Goal: Transaction & Acquisition: Obtain resource

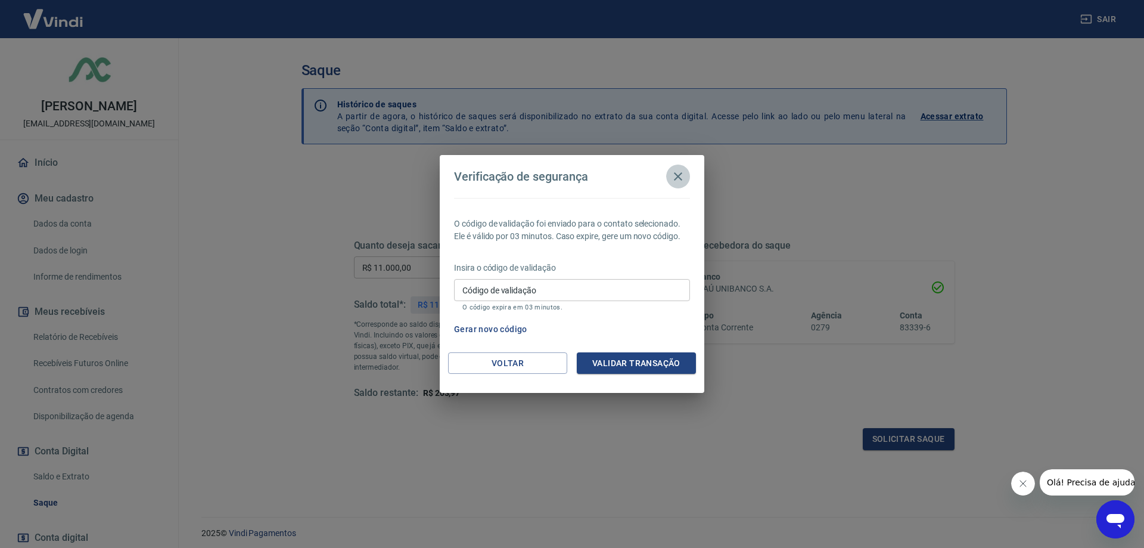
click at [673, 177] on icon "button" at bounding box center [678, 176] width 14 height 14
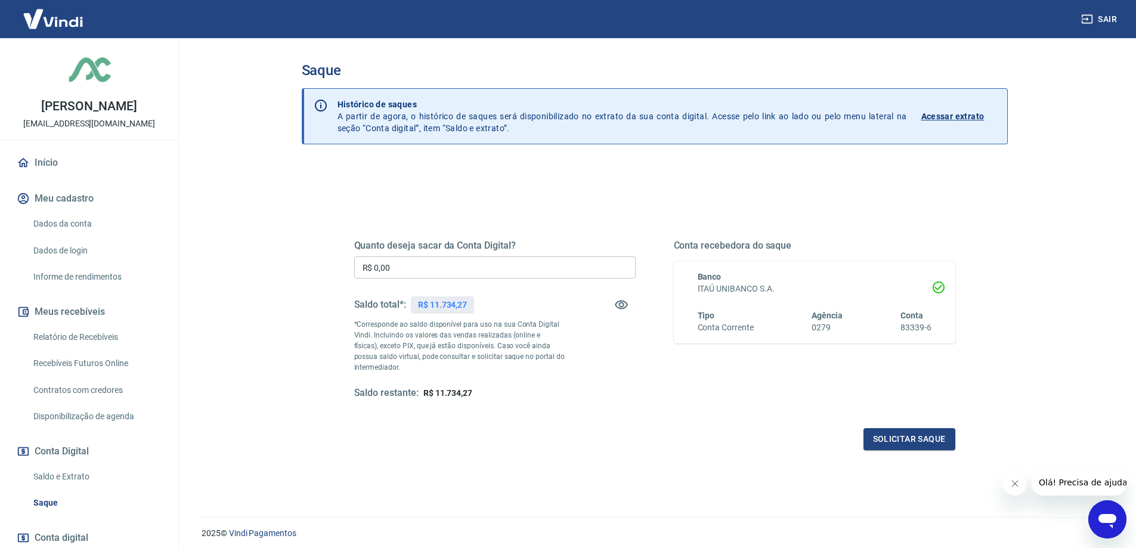
click at [417, 265] on input "R$ 0,00" at bounding box center [494, 267] width 281 height 22
type input "R$ 11.500,00"
click at [778, 480] on div "Quanto deseja sacar da Conta Digital? R$ 11.500,00 ​ Saldo total*: R$ 11.734,27…" at bounding box center [655, 376] width 706 height 426
click at [917, 437] on button "Solicitar saque" at bounding box center [909, 439] width 92 height 22
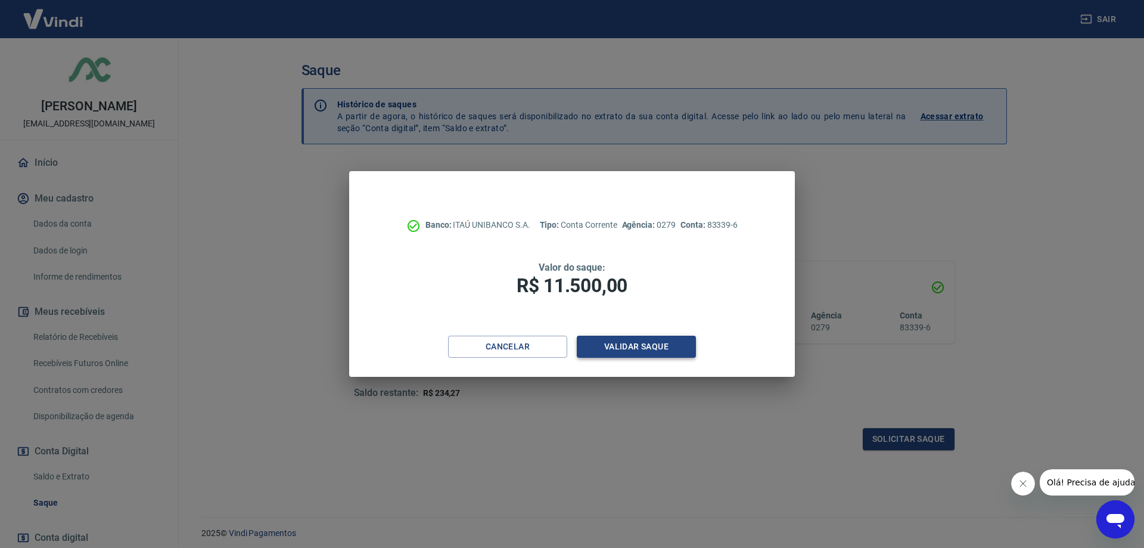
click at [626, 340] on button "Validar saque" at bounding box center [636, 347] width 119 height 22
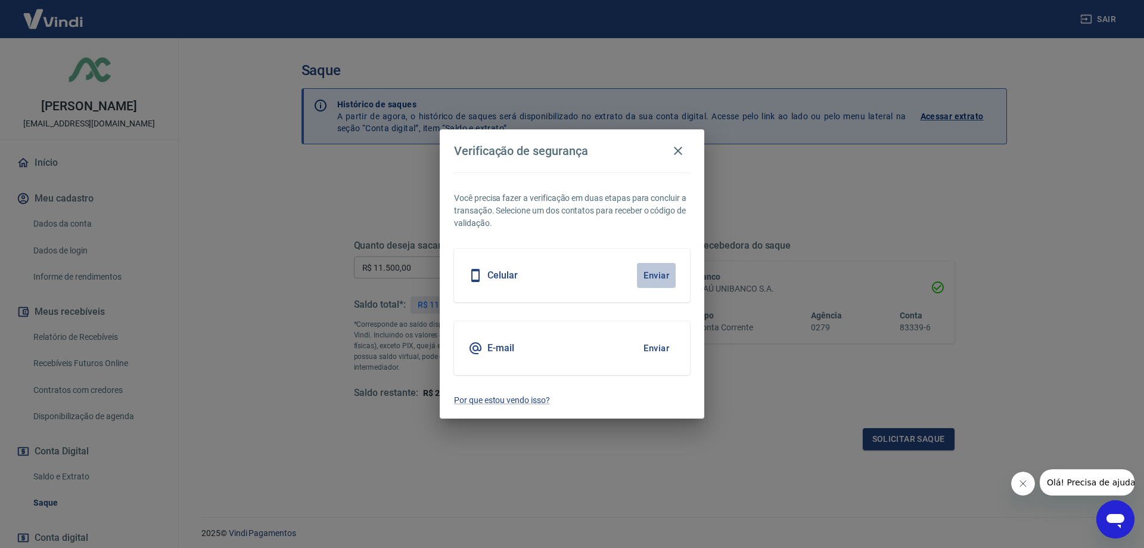
click at [662, 277] on button "Enviar" at bounding box center [656, 275] width 39 height 25
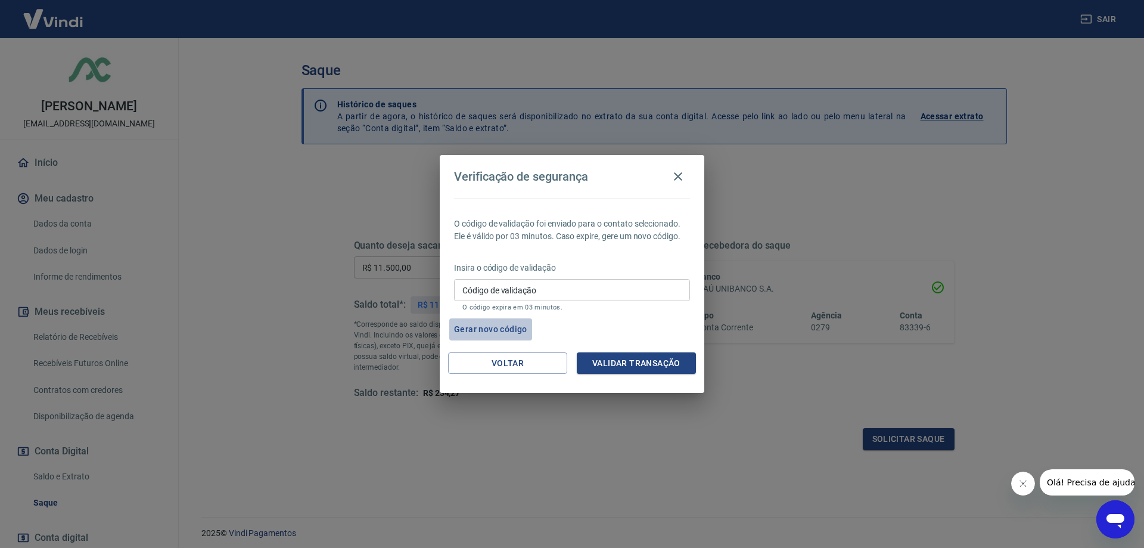
click at [511, 327] on button "Gerar novo código" at bounding box center [490, 329] width 83 height 22
click at [1096, 482] on span "Olá! Precisa de ajuda?" at bounding box center [1093, 482] width 93 height 10
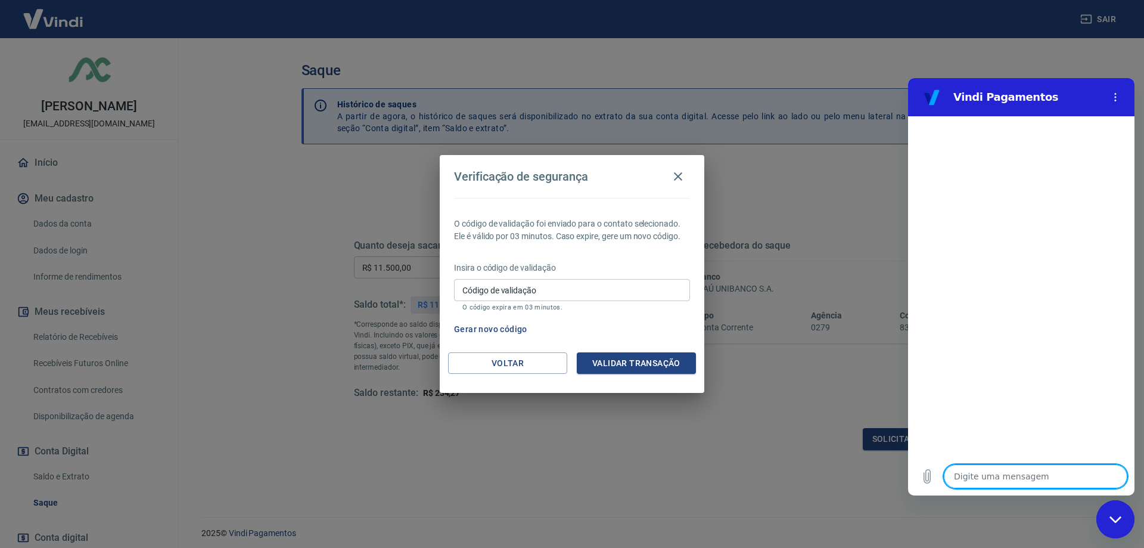
click at [1027, 474] on textarea at bounding box center [1036, 476] width 184 height 24
type textarea "B"
type textarea "x"
type textarea "Bo"
type textarea "x"
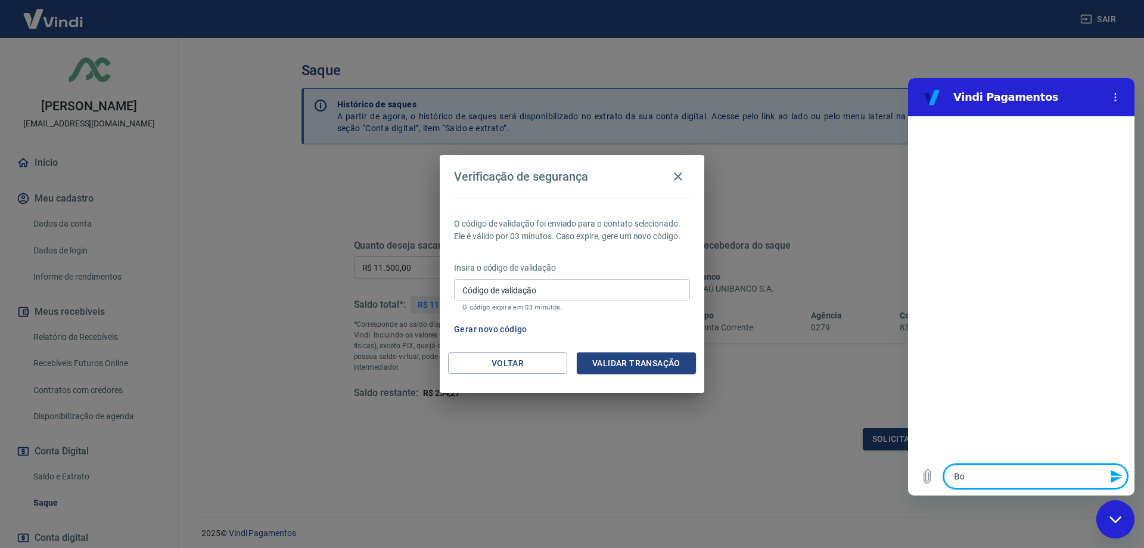
type textarea "Bom"
type textarea "x"
type textarea "Bom"
type textarea "x"
type textarea "Bom D"
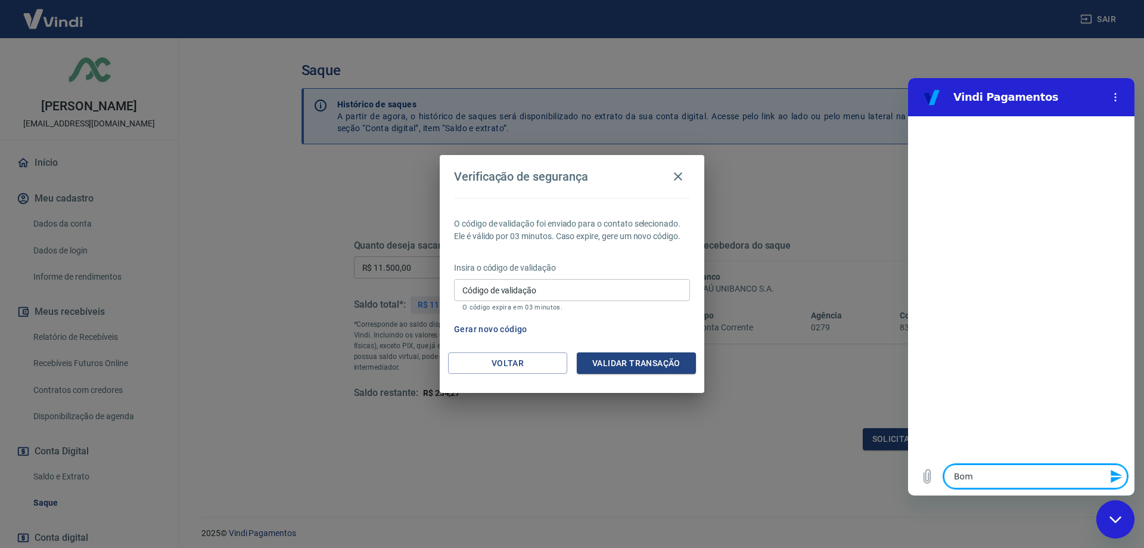
type textarea "x"
type textarea "Bom Di"
type textarea "x"
type textarea "Bom Dia"
type textarea "x"
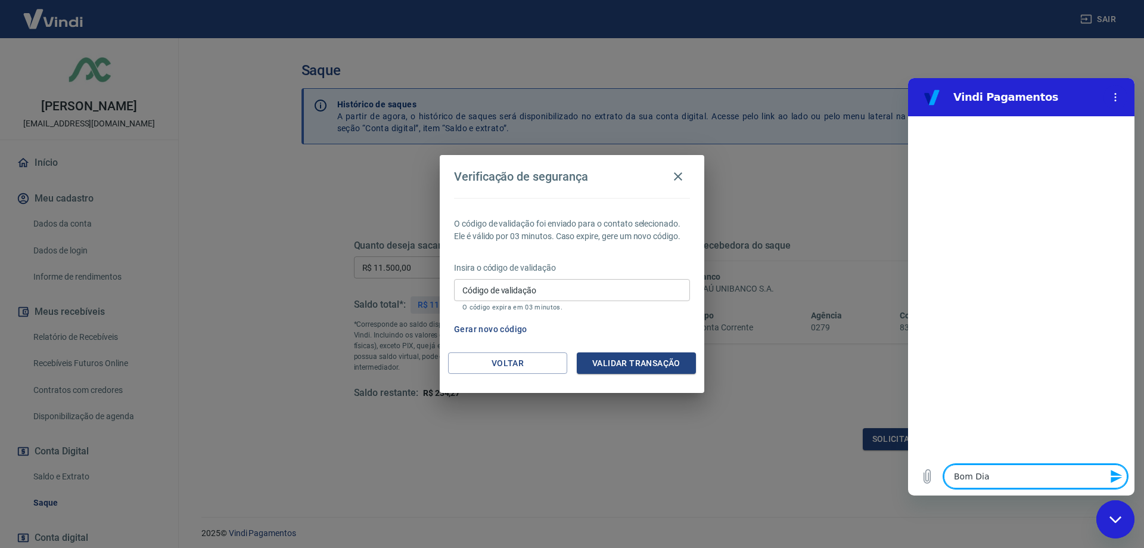
type textarea "Bom Dia!"
type textarea "x"
type textarea "Bom Dia!!"
type textarea "x"
type textarea "Bom Dia!!!"
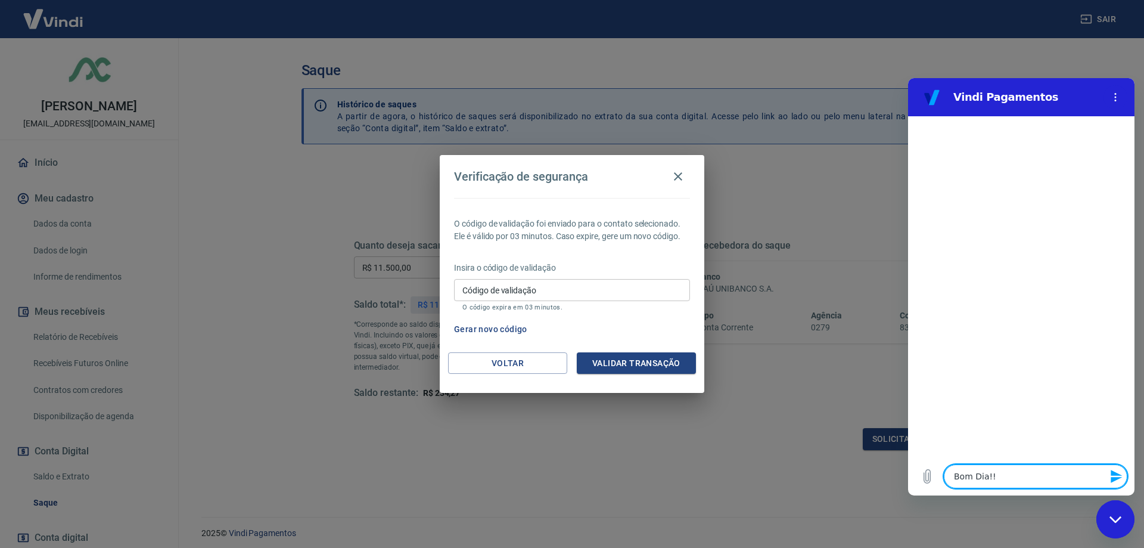
type textarea "x"
type textarea "Bom Dia!!!"
type textarea "x"
type textarea "Bom Dia!!! E"
type textarea "x"
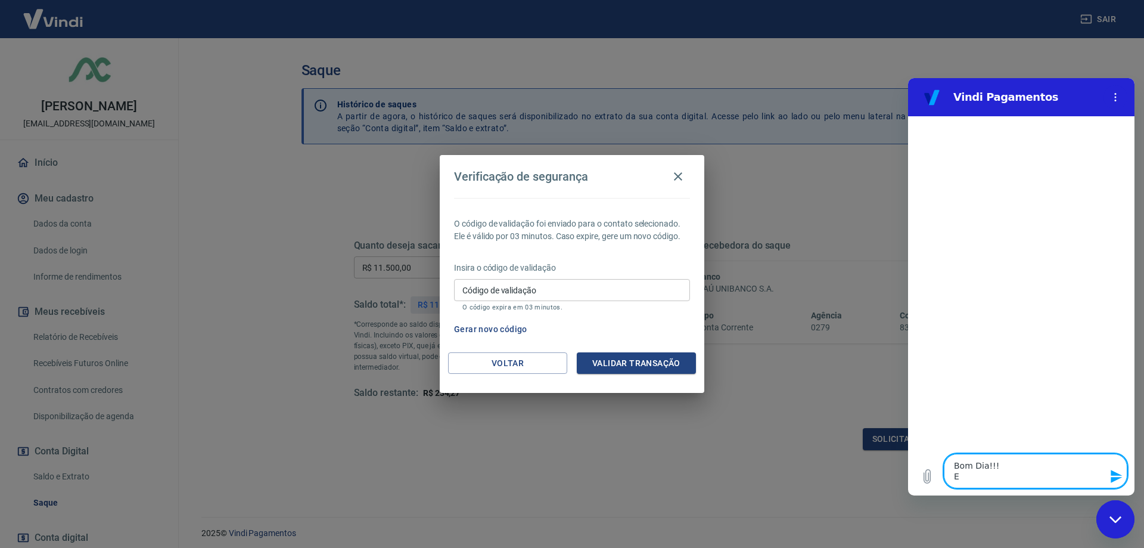
type textarea "Bom Dia!!! Es"
type textarea "x"
type textarea "Bom Dia!!! Est"
type textarea "x"
type textarea "Bom Dia!!! Esta"
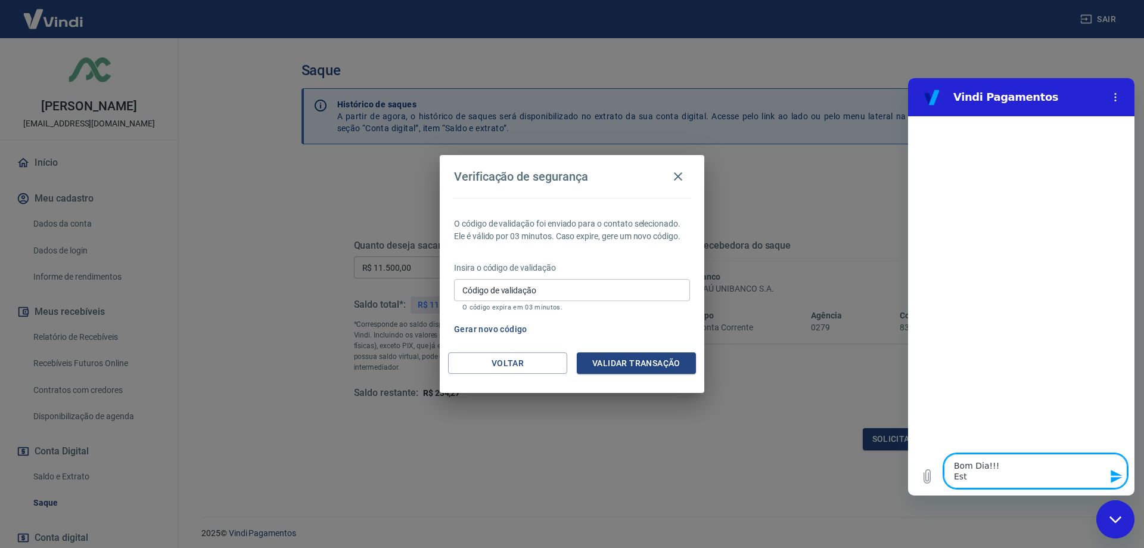
type textarea "x"
type textarea "Bom Dia!!! Estam"
type textarea "x"
type textarea "Bom Dia!!! Estamo"
type textarea "x"
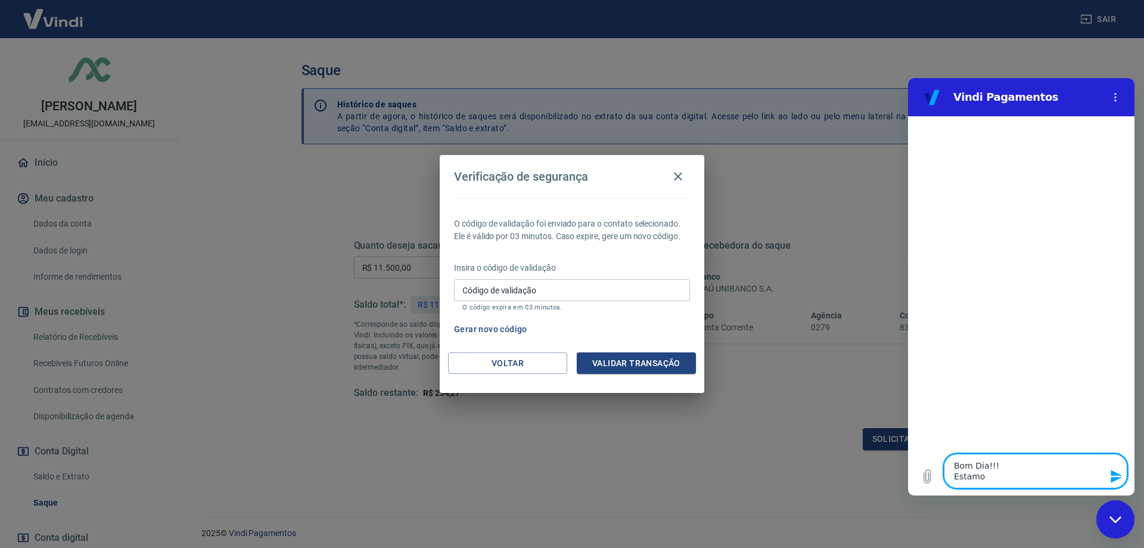
type textarea "Bom Dia!!! Estamos"
type textarea "x"
type textarea "Bom Dia!!! Estamos"
type textarea "x"
type textarea "Bom Dia!!! Estamos d"
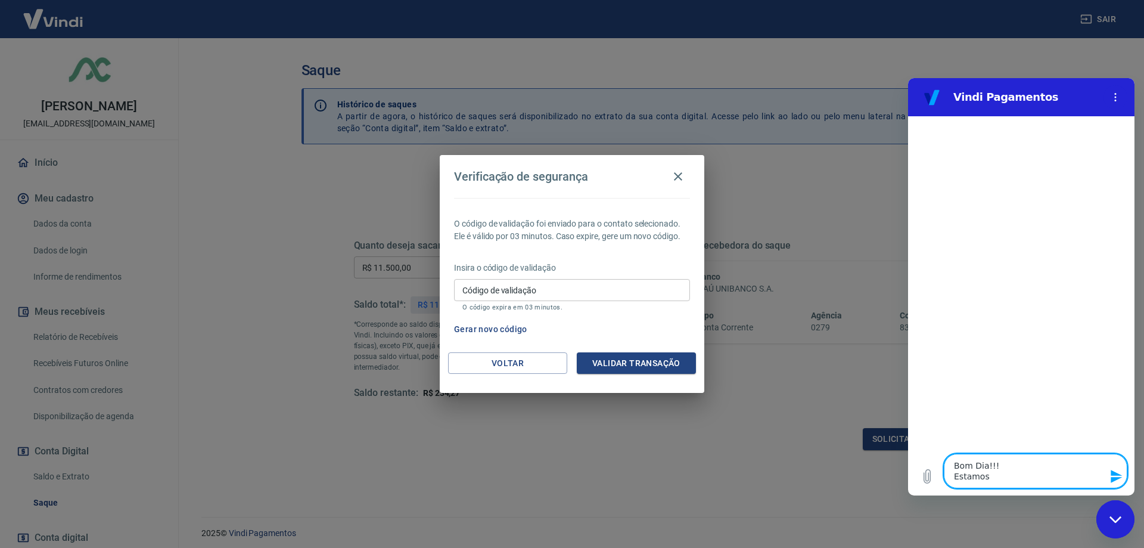
type textarea "x"
type textarea "Bom Dia!!! Estamos de"
type textarea "x"
type textarea "Bom Dia!!! Estamos des"
type textarea "x"
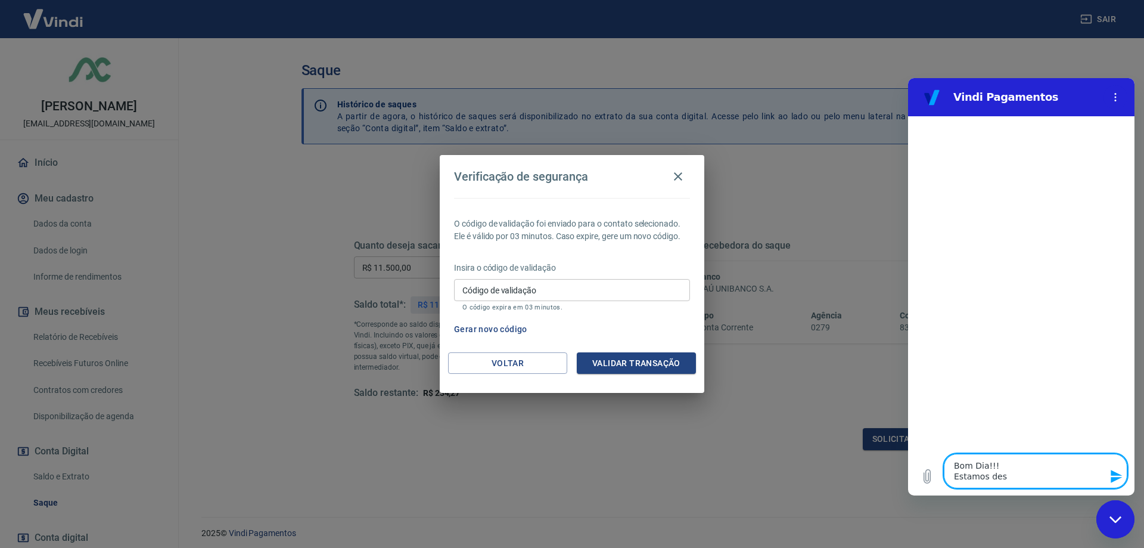
type textarea "Bom Dia!!! Estamos desd"
type textarea "x"
type textarea "Bom Dia!!! Estamos desde"
type textarea "x"
type textarea "Bom Dia!!! Estamos desde"
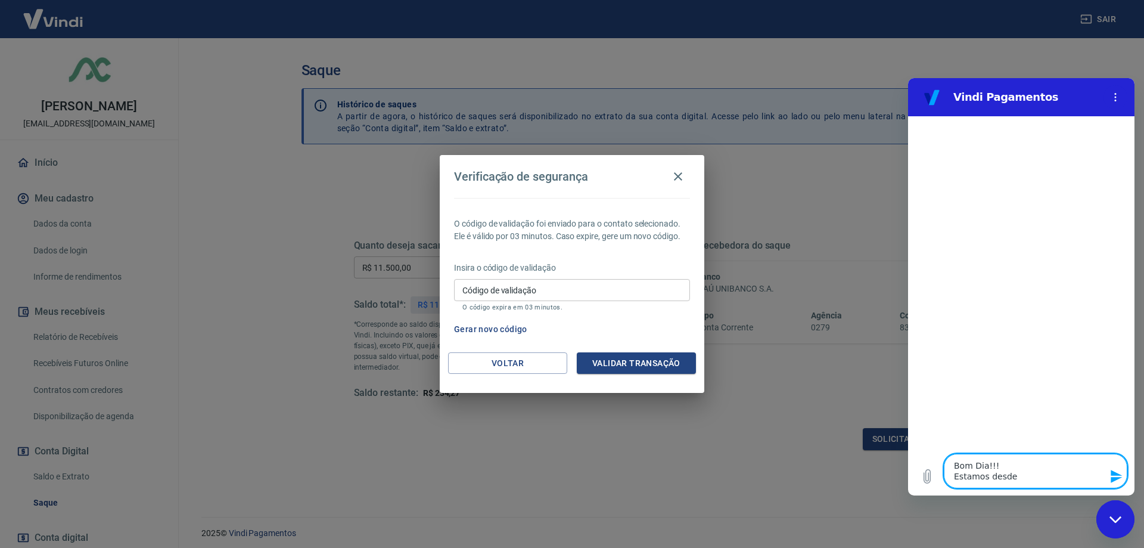
type textarea "x"
type textarea "Bom Dia!!! Estamos desde c"
type textarea "x"
type textarea "Bom Dia!!! Estamos desde ce"
type textarea "x"
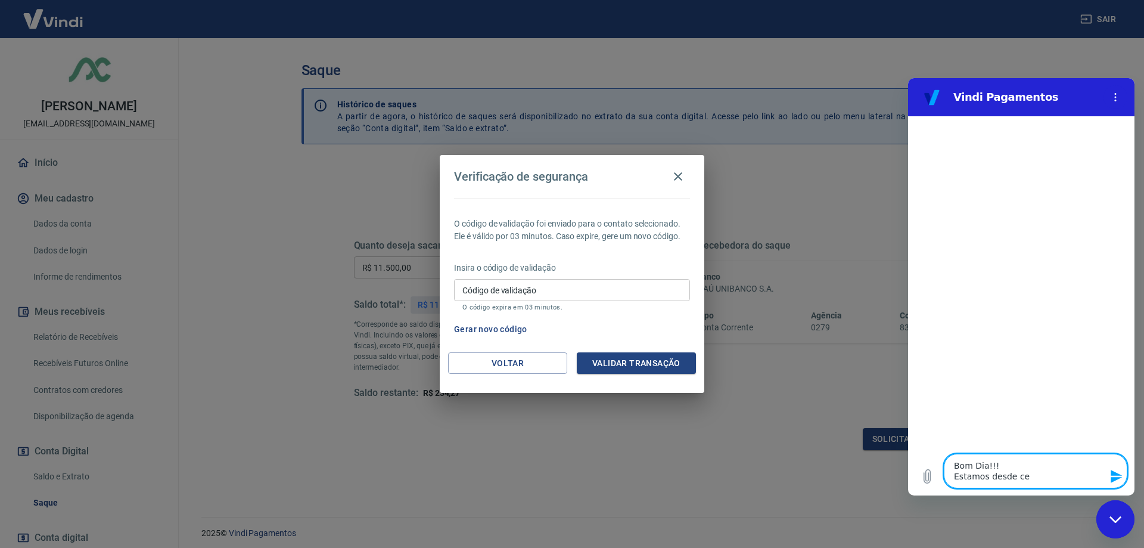
type textarea "Bom Dia!!! Estamos desde ced"
type textarea "x"
type textarea "Bom Dia!!! Estamos desde cedo"
type textarea "x"
type textarea "Bom Dia!!! Estamos desde cedo"
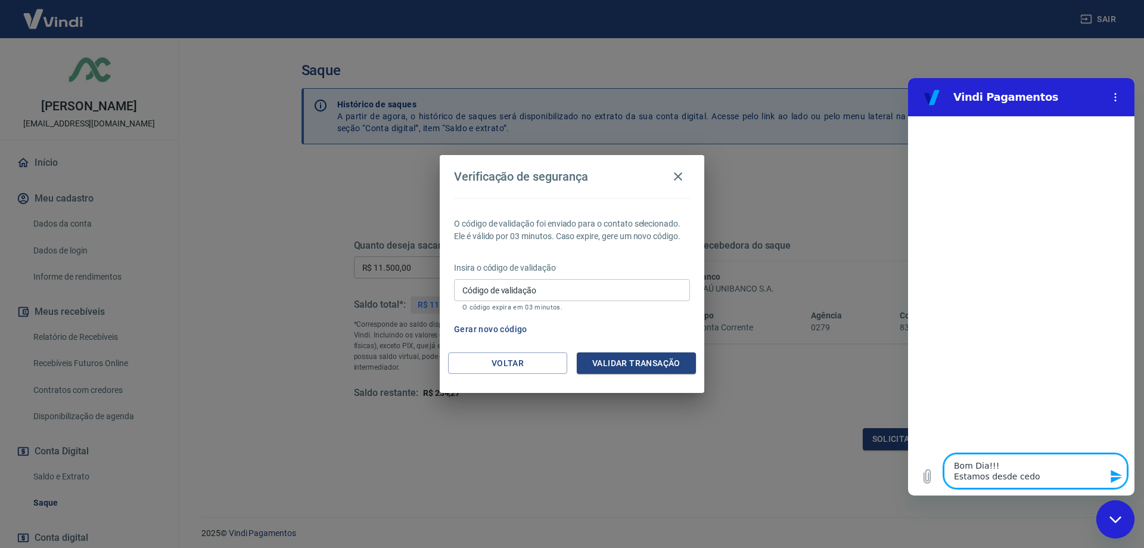
type textarea "x"
type textarea "Bom Dia!!! Estamos desde cedo s"
type textarea "x"
type textarea "Bom Dia!!! Estamos desde cedo so"
type textarea "x"
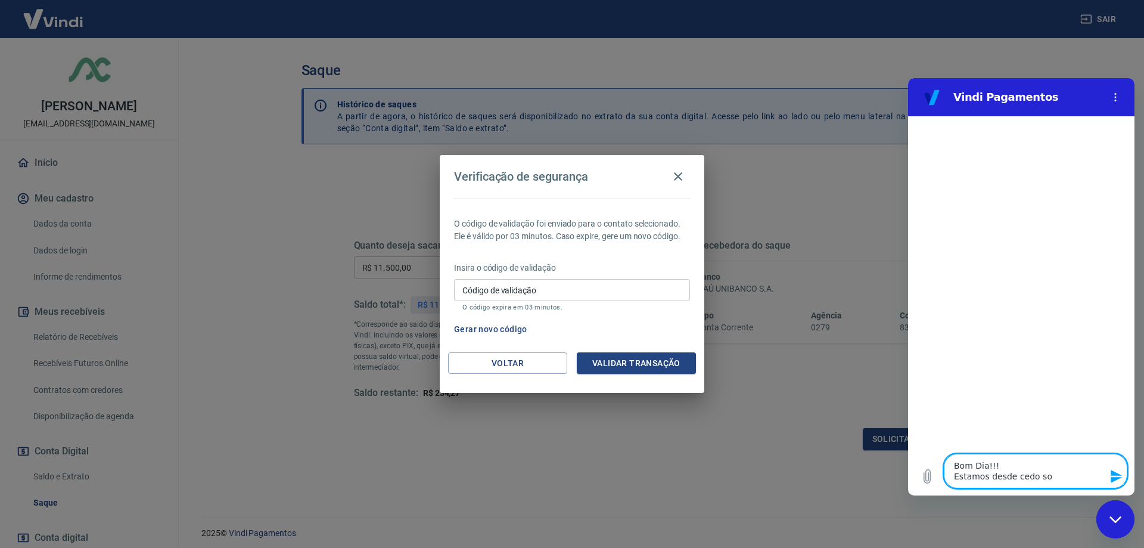
type textarea "Bom Dia!!! Estamos desde cedo sol"
type textarea "x"
type textarea "Bom Dia!!! Estamos desde cedo soli"
type textarea "x"
type textarea "Bom Dia!!! Estamos desde cedo solic"
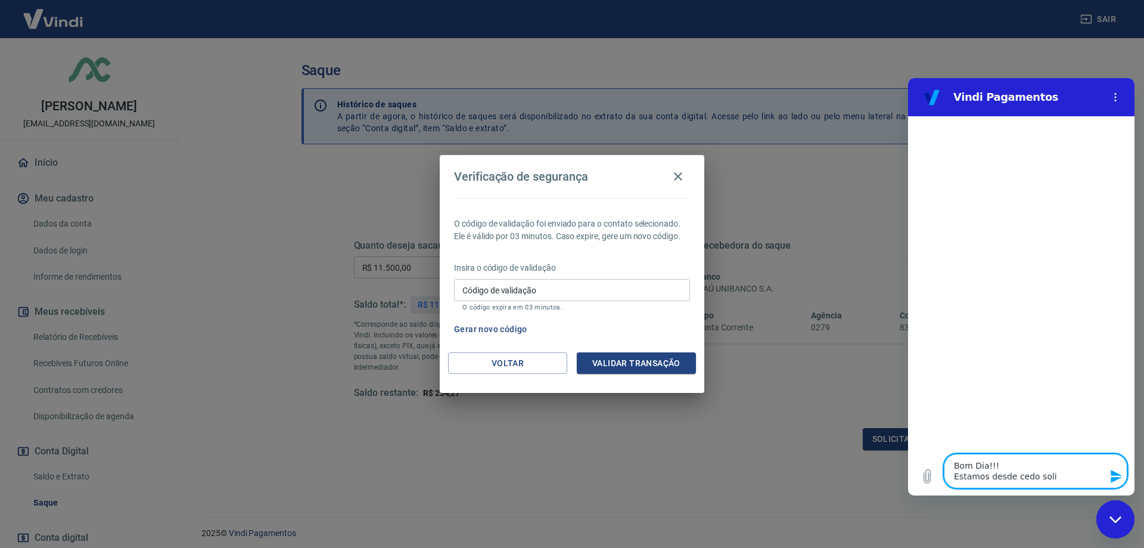
type textarea "x"
type textarea "Bom Dia!!! Estamos desde cedo solici"
type textarea "x"
type textarea "Bom Dia!!! Estamos desde cedo solicit"
type textarea "x"
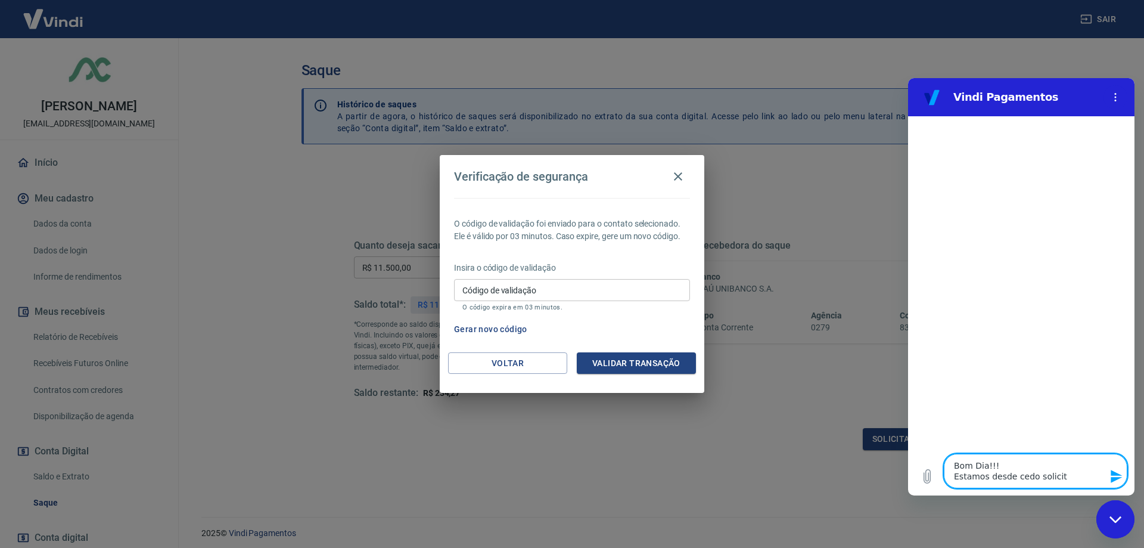
type textarea "Bom Dia!!! Estamos desde cedo solicita"
type textarea "x"
type textarea "Bom Dia!!! Estamos desde cedo solicitanb"
type textarea "x"
type textarea "Bom Dia!!! Estamos desde cedo solicitanbd"
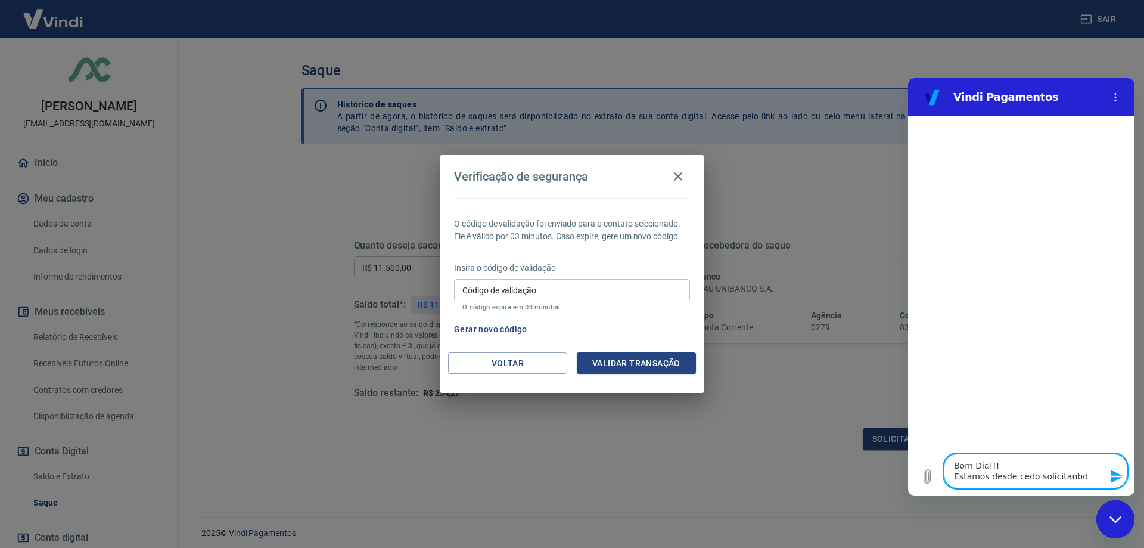
type textarea "x"
type textarea "Bom Dia!!! Estamos desde cedo solicitanbdo"
type textarea "x"
type textarea "Bom Dia!!! Estamos desde cedo solicitanbdo"
type textarea "x"
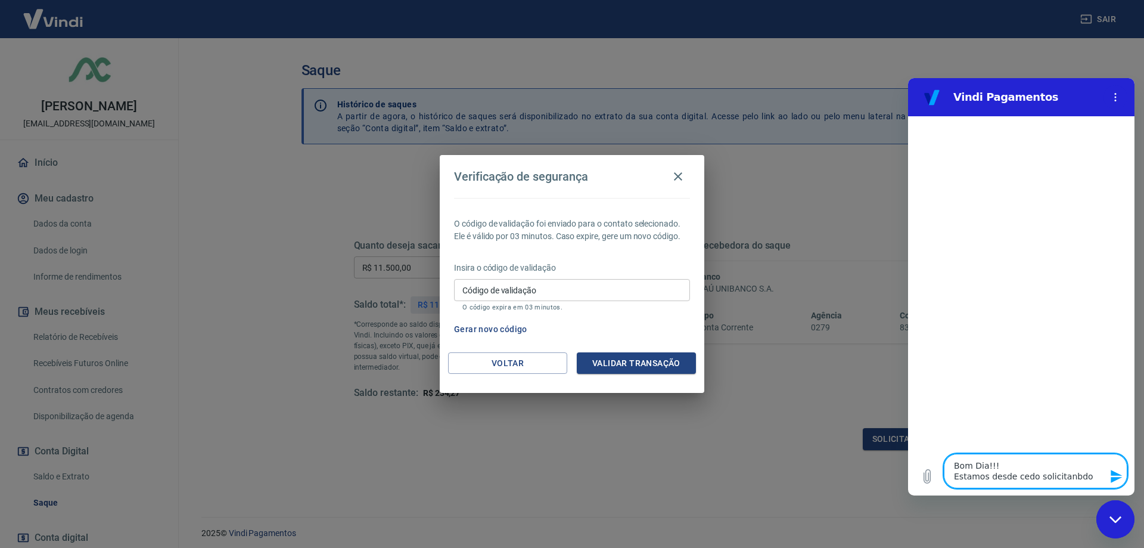
type textarea "Bom Dia!!! Estamos desde cedo solicitanbdo o"
type textarea "x"
type textarea "Bom Dia!!! Estamos desde cedo solicitanbdo o"
type textarea "x"
type textarea "Bom Dia!!! Estamos desde cedo solicitanbdo o"
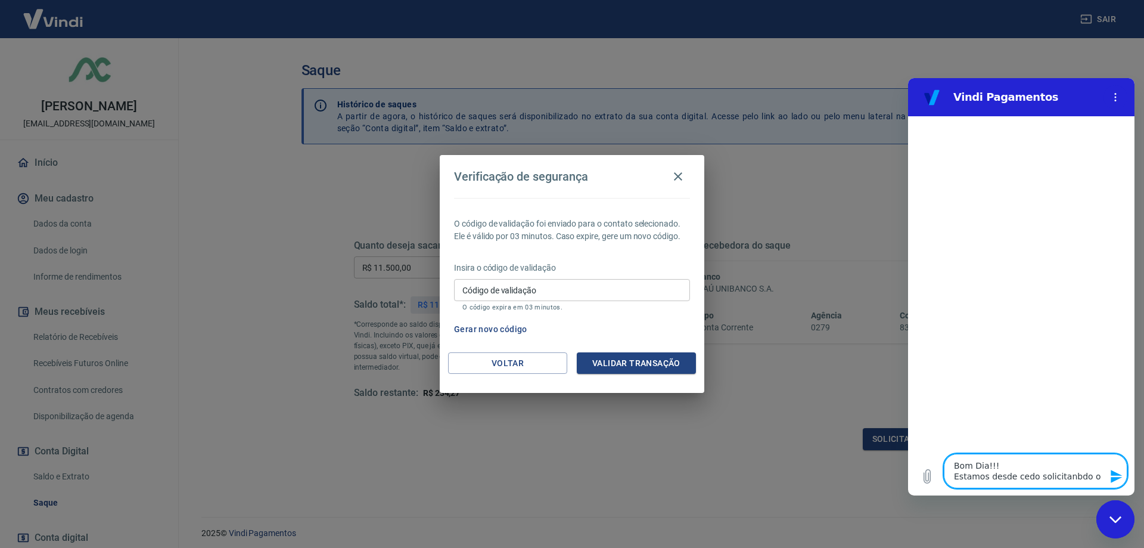
type textarea "x"
type textarea "Bom Dia!!! Estamos desde cedo solicitanbdo"
type textarea "x"
type textarea "Bom Dia!!! Estamos desde cedo solicitanbdo"
type textarea "x"
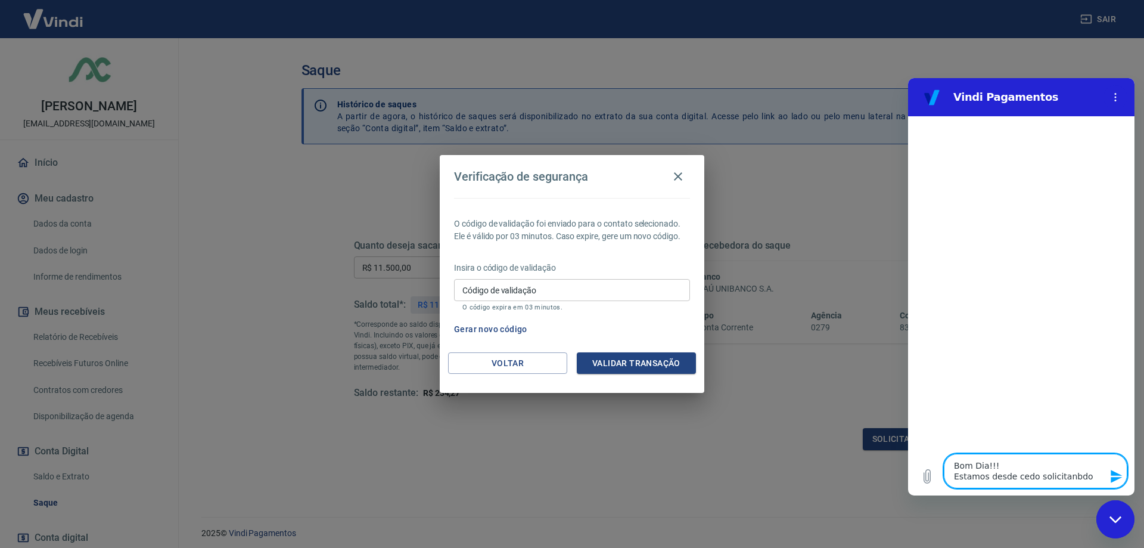
type textarea "Bom Dia!!! Estamos desde cedo solicitanbd"
type textarea "x"
type textarea "Bom Dia!!! Estamos desde cedo solicitanb"
type textarea "x"
type textarea "Bom Dia!!! Estamos desde cedo solicitan"
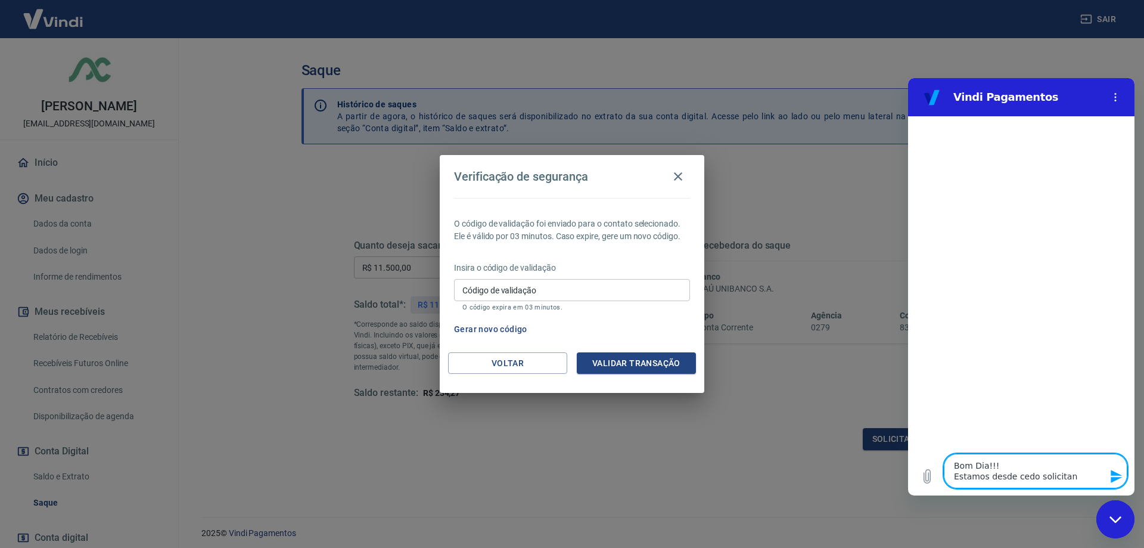
type textarea "x"
type textarea "Bom Dia!!! Estamos desde cedo solicitano"
type textarea "x"
type textarea "Bom Dia!!! Estamos desde cedo solicitan"
type textarea "x"
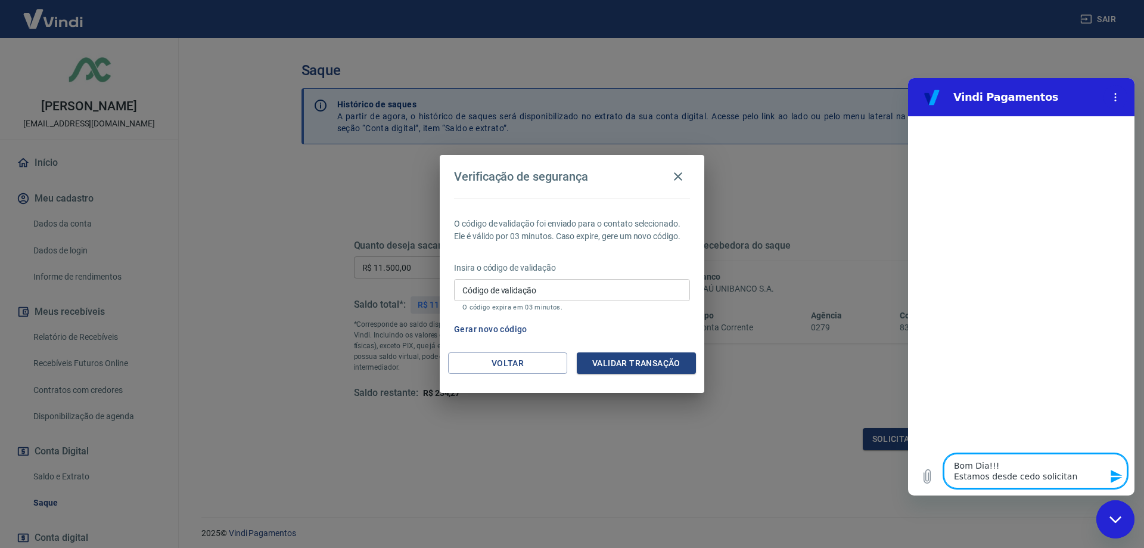
type textarea "Bom Dia!!! Estamos desde cedo solicitand"
type textarea "x"
type textarea "Bom Dia!!! Estamos desde cedo solicitando"
type textarea "x"
type textarea "Bom Dia!!! Estamos desde cedo solicitando"
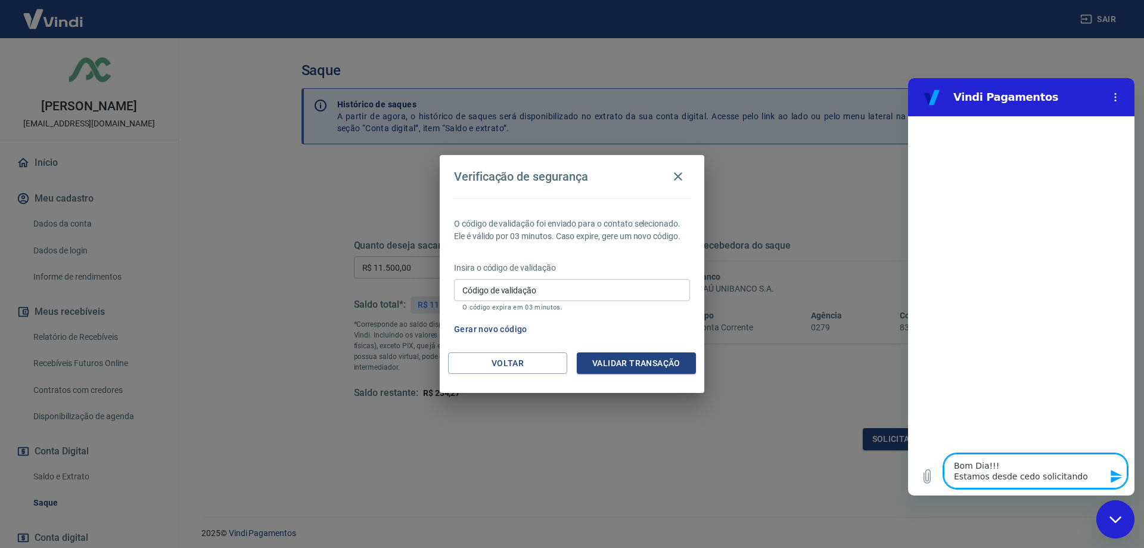
type textarea "x"
type textarea "Bom Dia!!! Estamos desde cedo solicitando o"
type textarea "x"
type textarea "Bom Dia!!! Estamos desde cedo solicitando o"
type textarea "x"
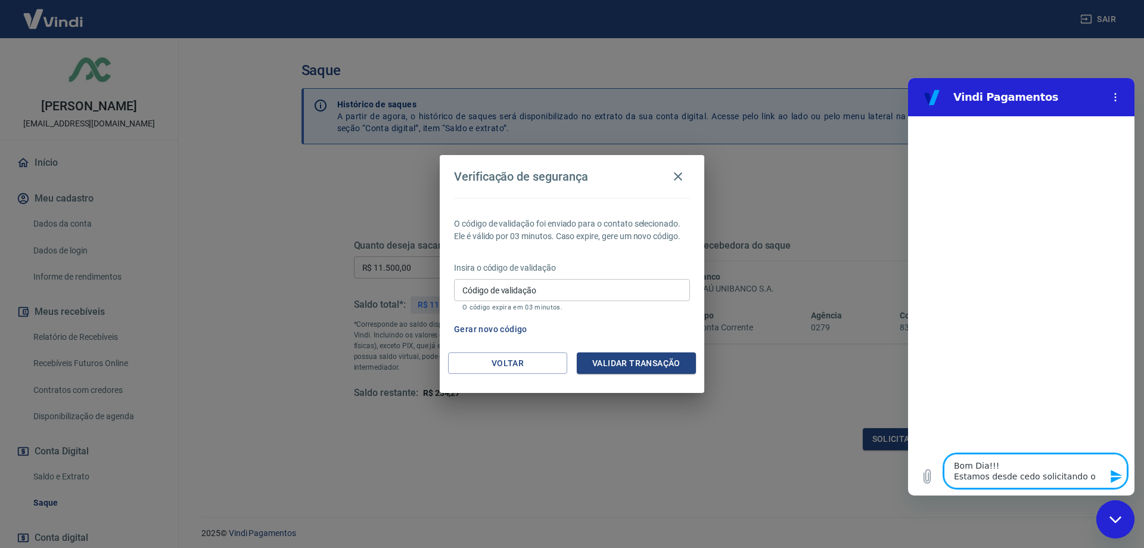
type textarea "Bom Dia!!! Estamos desde cedo solicitando o C"
type textarea "x"
type textarea "Bom Dia!!! Estamos desde cedo solicitando o Có"
type textarea "x"
type textarea "Bom Dia!!! Estamos desde cedo solicitando o Cód"
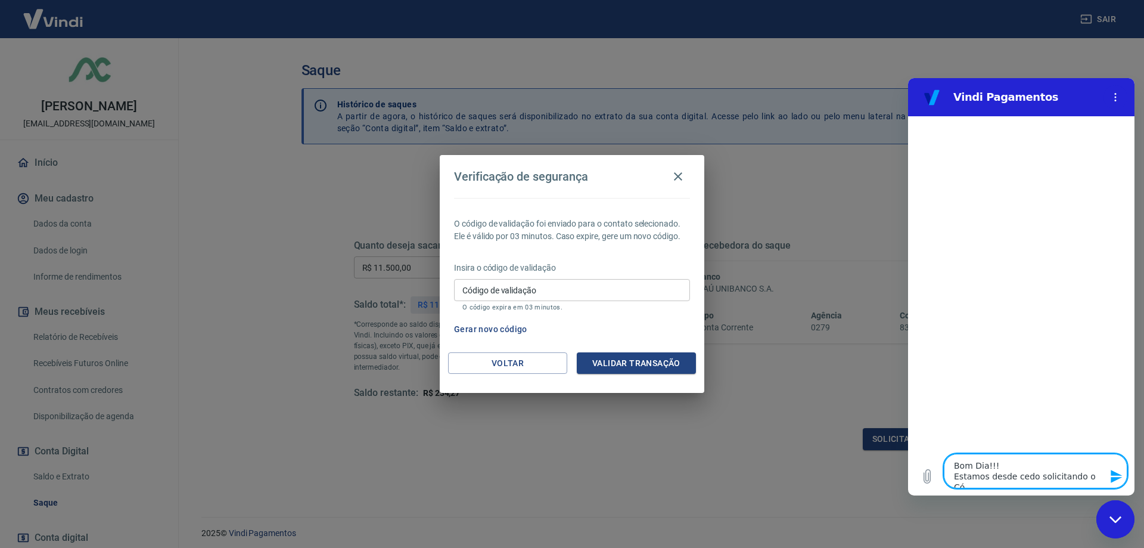
type textarea "x"
type textarea "Bom Dia!!! Estamos desde cedo solicitando o Códi"
type textarea "x"
type textarea "Bom Dia!!! Estamos desde cedo solicitando o Códig"
type textarea "x"
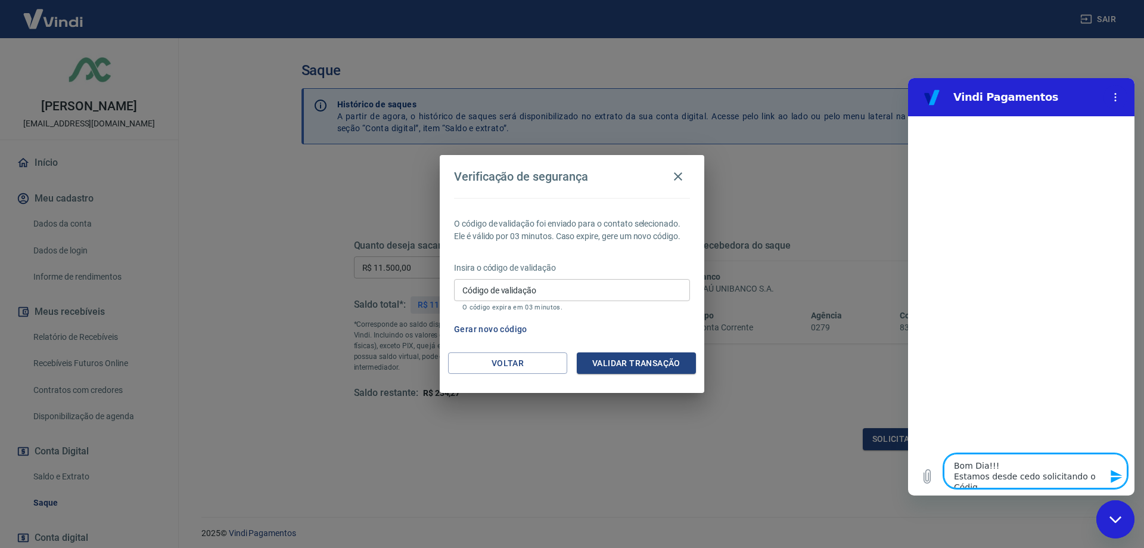
type textarea "Bom Dia!!! Estamos desde cedo solicitando o Código"
type textarea "x"
type textarea "Bom Dia!!! Estamos desde cedo solicitando o Código"
type textarea "x"
type textarea "Bom Dia!!! Estamos desde cedo solicitando o Código d"
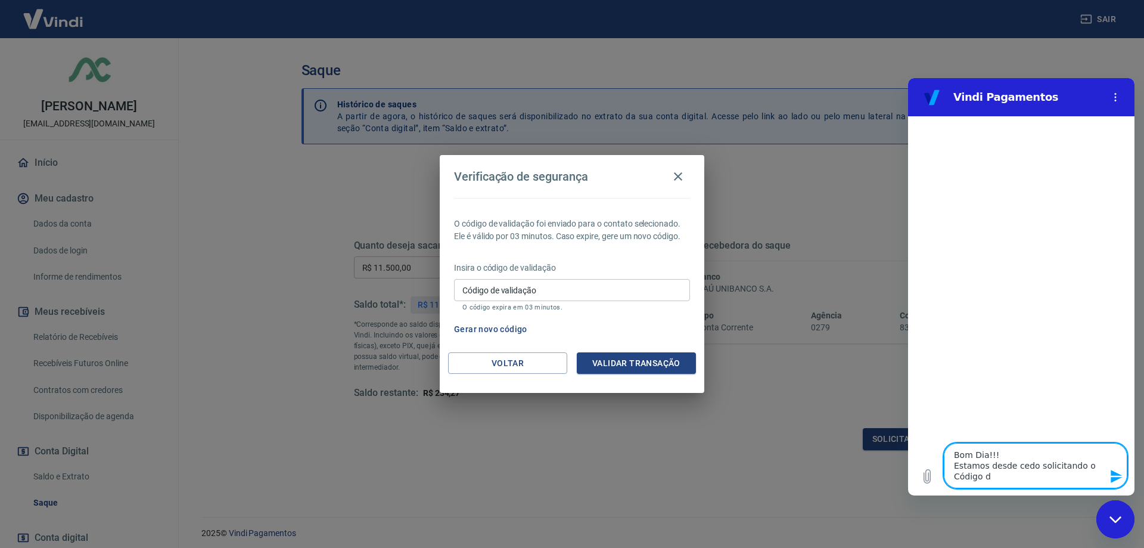
type textarea "x"
type textarea "Bom Dia!!! Estamos desde cedo solicitando o Código de"
type textarea "x"
type textarea "Bom Dia!!! Estamos desde cedo solicitando o Código de"
type textarea "x"
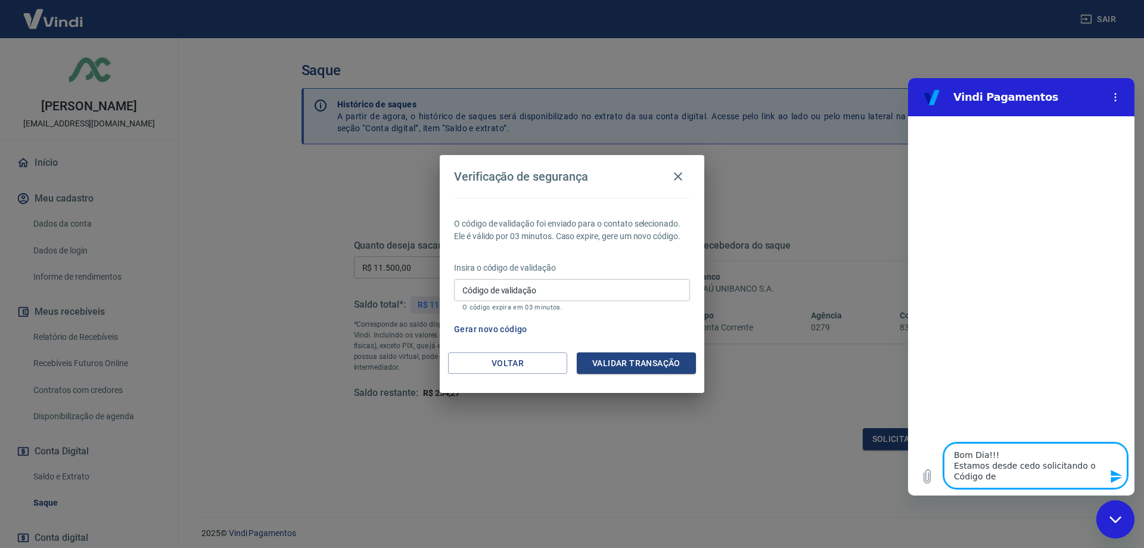
type textarea "Bom Dia!!! Estamos desde cedo solicitando o Código de V"
type textarea "x"
type textarea "Bom Dia!!! Estamos desde cedo solicitando o Código de Va"
type textarea "x"
type textarea "Bom Dia!!! Estamos desde cedo solicitando o Código de Val"
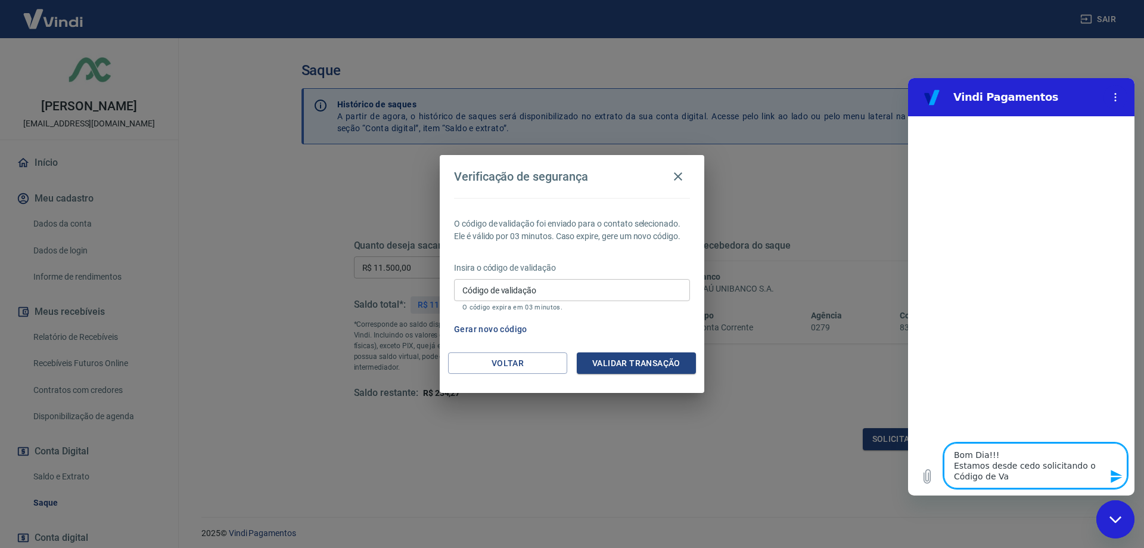
type textarea "x"
type textarea "Bom Dia!!! Estamos desde cedo solicitando o Código de Vali"
type textarea "x"
type textarea "Bom Dia!!! Estamos desde cedo solicitando o Código de Valid"
type textarea "x"
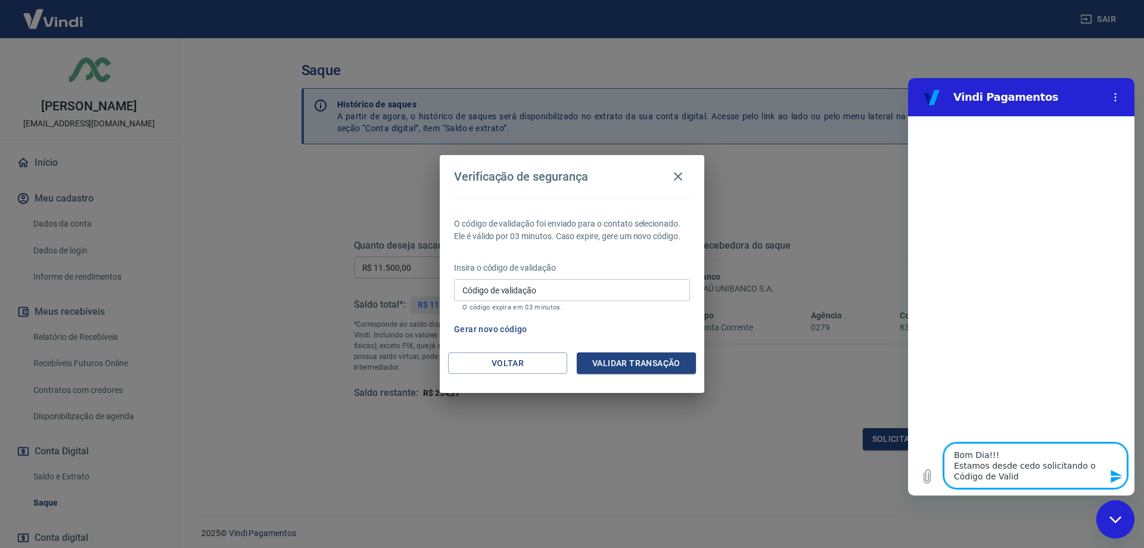
type textarea "Bom Dia!!! Estamos desde cedo solicitando o Código de Valida"
type textarea "x"
type textarea "Bom Dia!!! Estamos desde cedo solicitando o Código de Validaç"
type textarea "x"
type textarea "Bom Dia!!! Estamos desde cedo solicitando o Código de Validaçã"
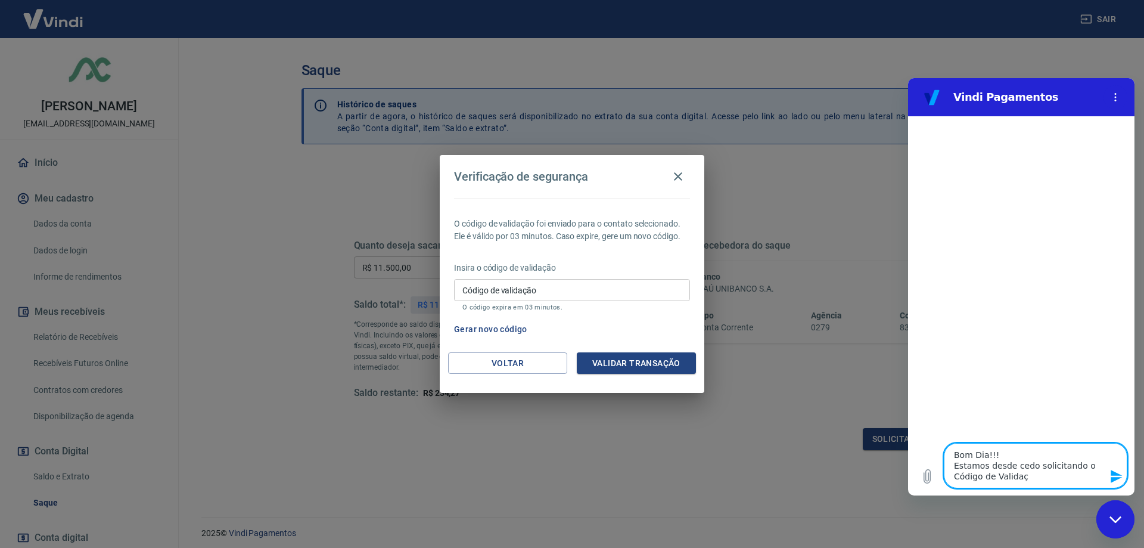
type textarea "x"
type textarea "Bom Dia!!! Estamos desde cedo solicitando o Código de Validação"
type textarea "x"
type textarea "Bom Dia!!! Estamos desde cedo solicitando o Código de Validação"
type textarea "x"
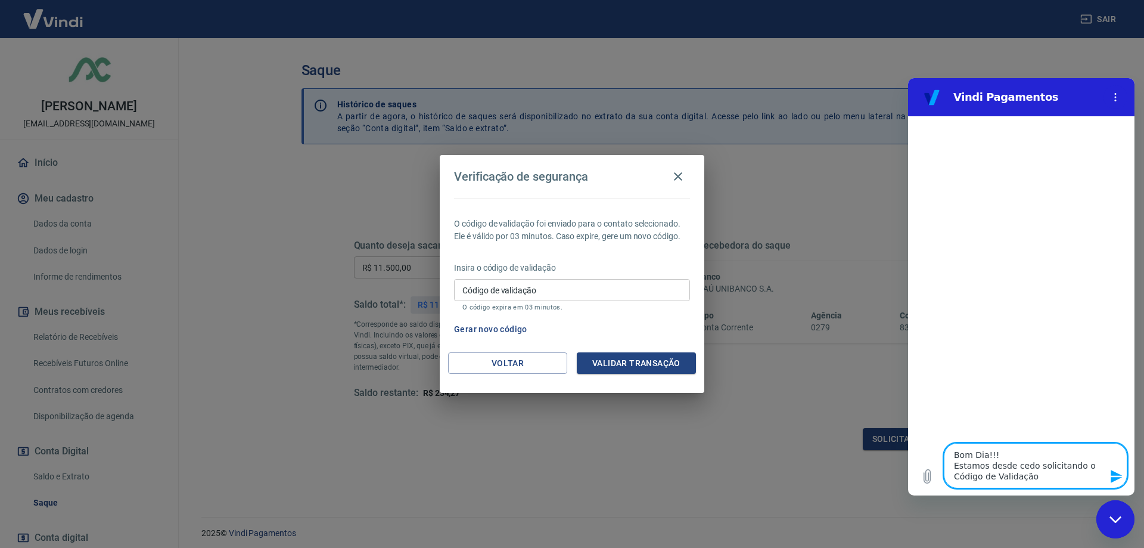
type textarea "Bom Dia!!! Estamos desde cedo solicitando o Código de Validação p"
type textarea "x"
type textarea "Bom Dia!!! Estamos desde cedo solicitando o Código de Validação pa"
type textarea "x"
type textarea "Bom Dia!!! Estamos desde cedo solicitando o Código de Validação par"
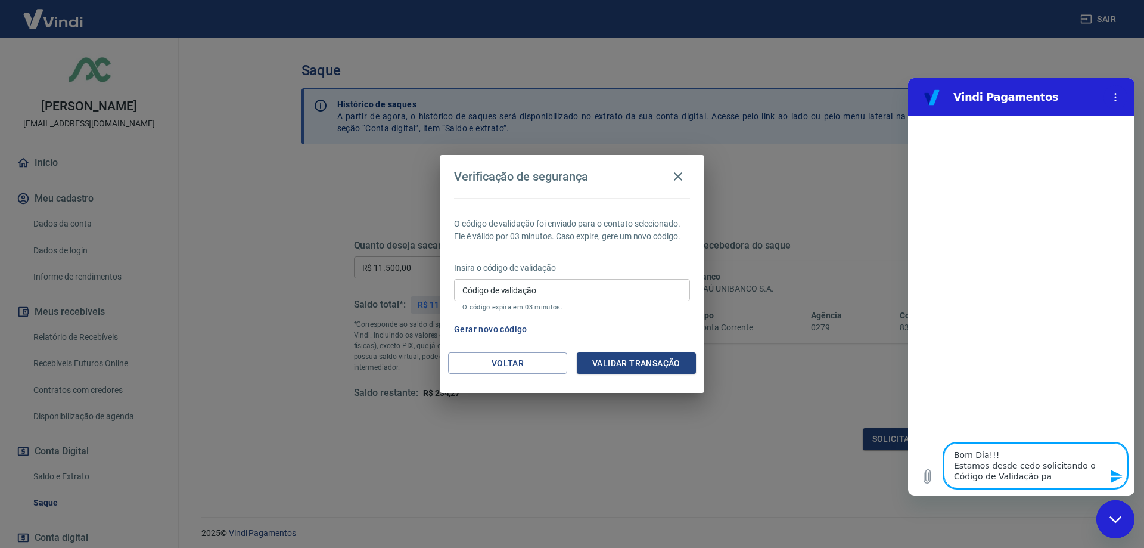
type textarea "x"
type textarea "Bom Dia!!! Estamos desde cedo solicitando o Código de Validação para"
type textarea "x"
type textarea "Bom Dia!!! Estamos desde cedo solicitando o Código de Validação para"
type textarea "x"
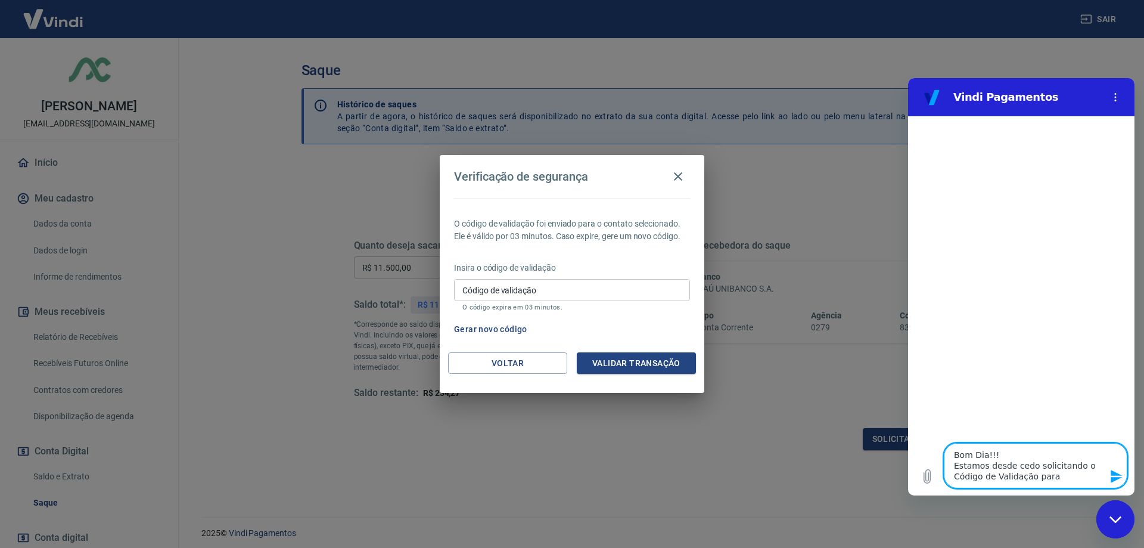
type textarea "Bom Dia!!! Estamos desde cedo solicitando o Código de Validação para c"
type textarea "x"
type textarea "Bom Dia!!! Estamos desde cedo solicitando o Código de Validação para co"
type textarea "x"
type textarea "Bom Dia!!! Estamos desde cedo solicitando o Código de Validação para con"
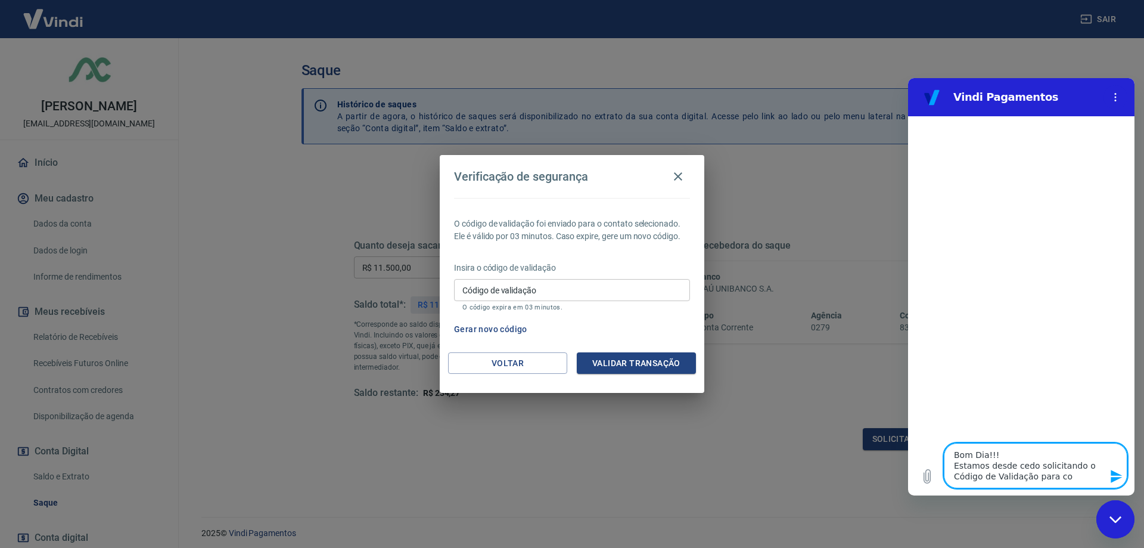
type textarea "x"
type textarea "Bom Dia!!! Estamos desde cedo solicitando o Código de Validação para conc"
type textarea "x"
type textarea "Bom Dia!!! Estamos desde cedo solicitando o Código de Validação para concr"
type textarea "x"
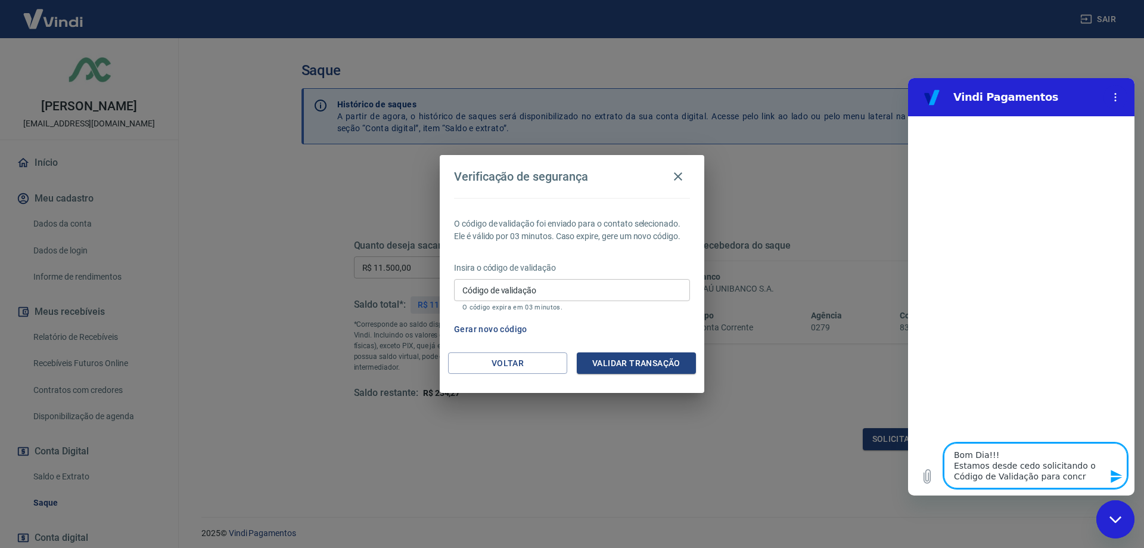
type textarea "Bom Dia!!! Estamos desde cedo solicitando o Código de Validação para concre"
type textarea "x"
type textarea "Bom Dia!!! Estamos desde cedo solicitando o Código de Validação para concret"
type textarea "x"
type textarea "Bom Dia!!! Estamos desde cedo solicitando o Código de Validação para concreti"
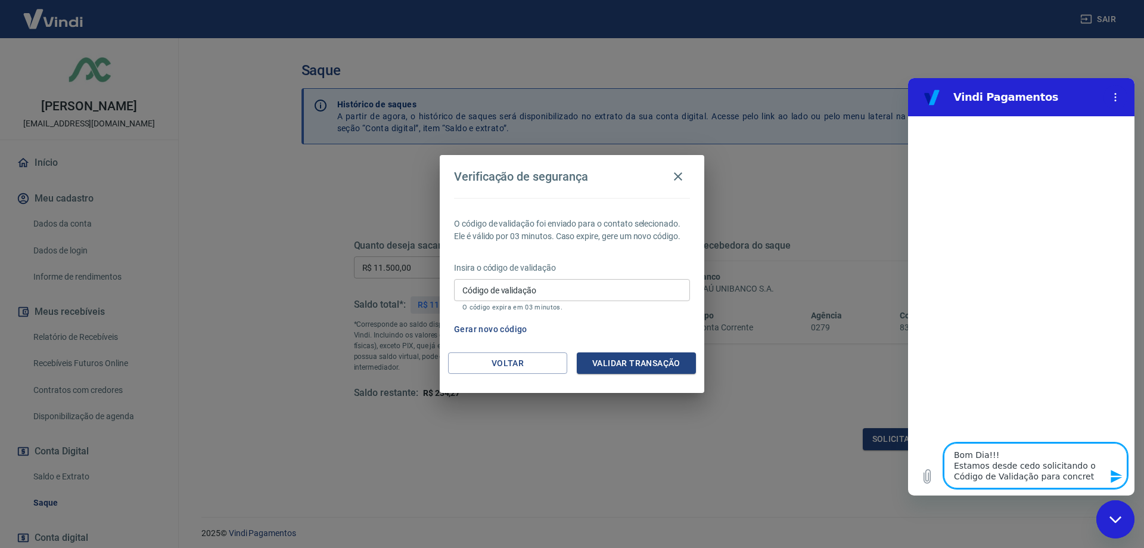
type textarea "x"
type textarea "Bom Dia!!! Estamos desde cedo solicitando o Código de Validação para concretiz"
type textarea "x"
type textarea "Bom Dia!!! Estamos desde cedo solicitando o Código de Validação para concretiza"
type textarea "x"
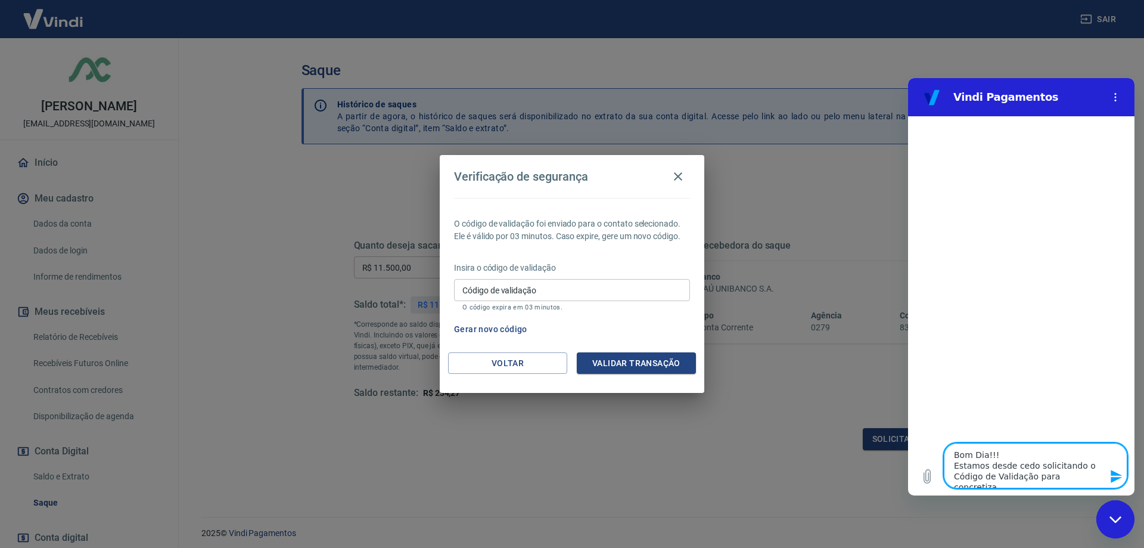
type textarea "Bom Dia!!! Estamos desde cedo solicitando o Código de Validação para concretizar"
type textarea "x"
type textarea "Bom Dia!!! Estamos desde cedo solicitando o Código de Validação para concretiza…"
type textarea "x"
type textarea "Bom Dia!!! Estamos desde cedo solicitando o Código de Validação para concretiza…"
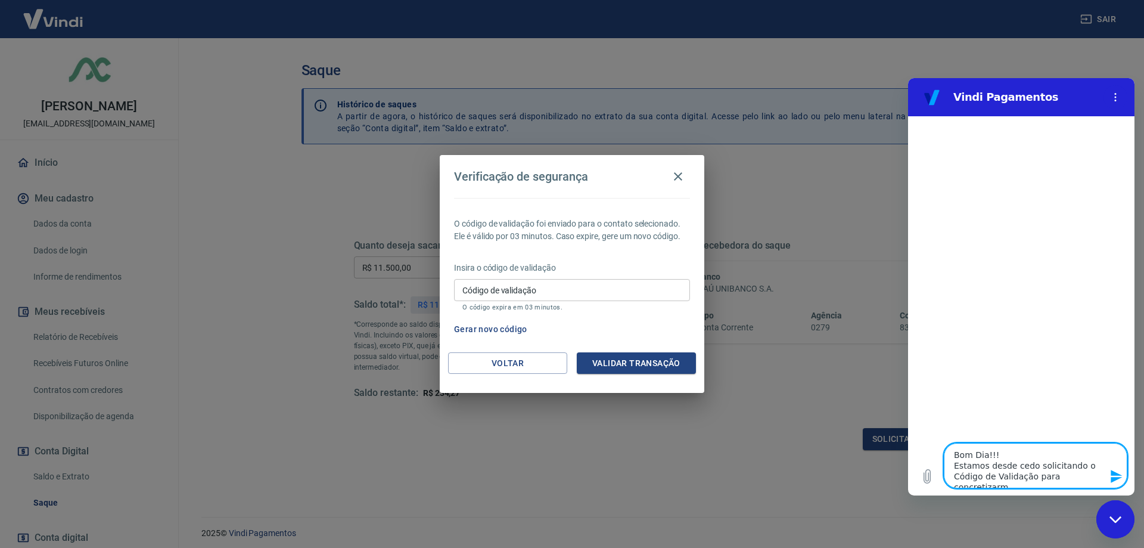
type textarea "x"
type textarea "Bom Dia!!! Estamos desde cedo solicitando o Código de Validação para concretiza…"
type textarea "x"
type textarea "Bom Dia!!! Estamos desde cedo solicitando o Código de Validação para concretiza…"
type textarea "x"
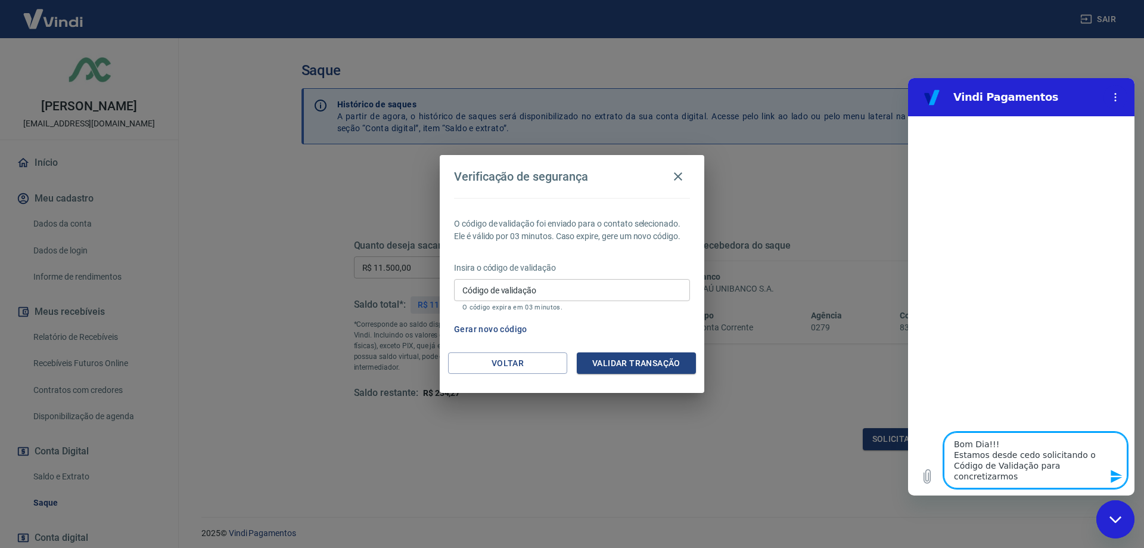
type textarea "Bom Dia!!! Estamos desde cedo solicitando o Código de Validação para concretiza…"
type textarea "x"
type textarea "Bom Dia!!! Estamos desde cedo solicitando o Código de Validação para concretiza…"
type textarea "x"
type textarea "Bom Dia!!! Estamos desde cedo solicitando o Código de Validação para concretiza…"
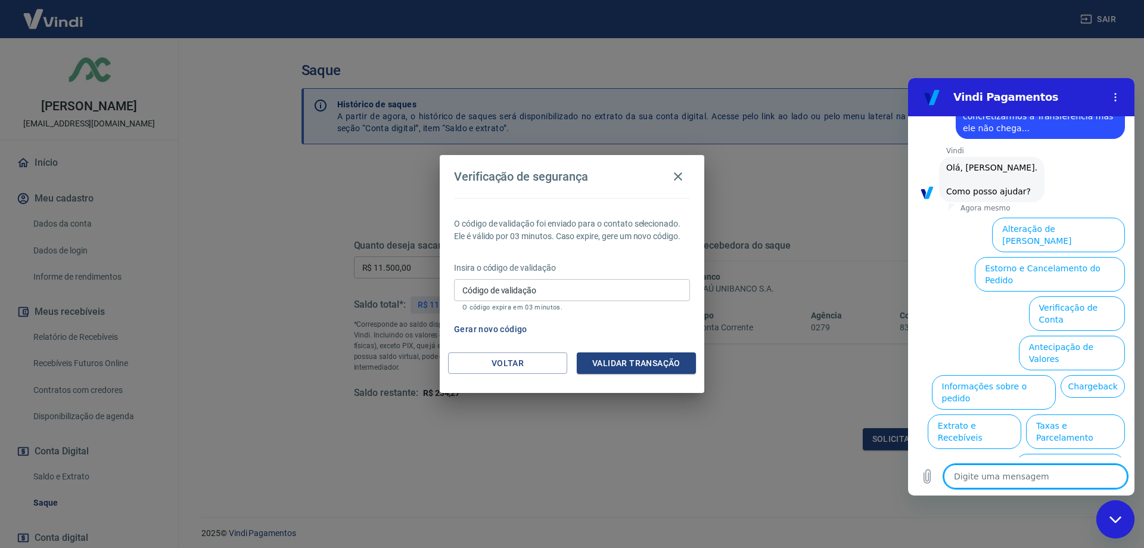
scroll to position [76, 0]
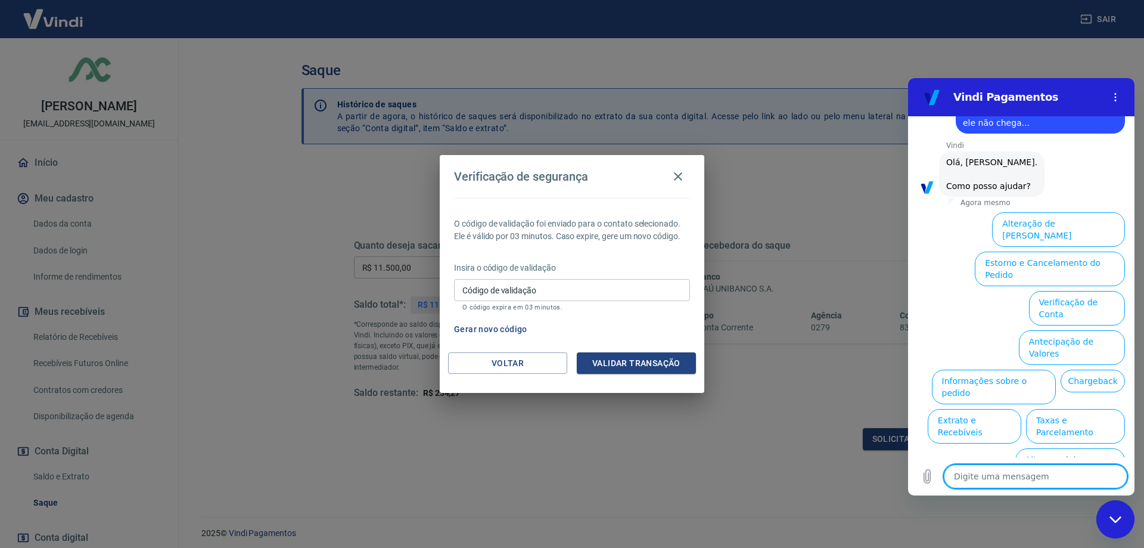
click at [999, 473] on textarea at bounding box center [1036, 476] width 184 height 24
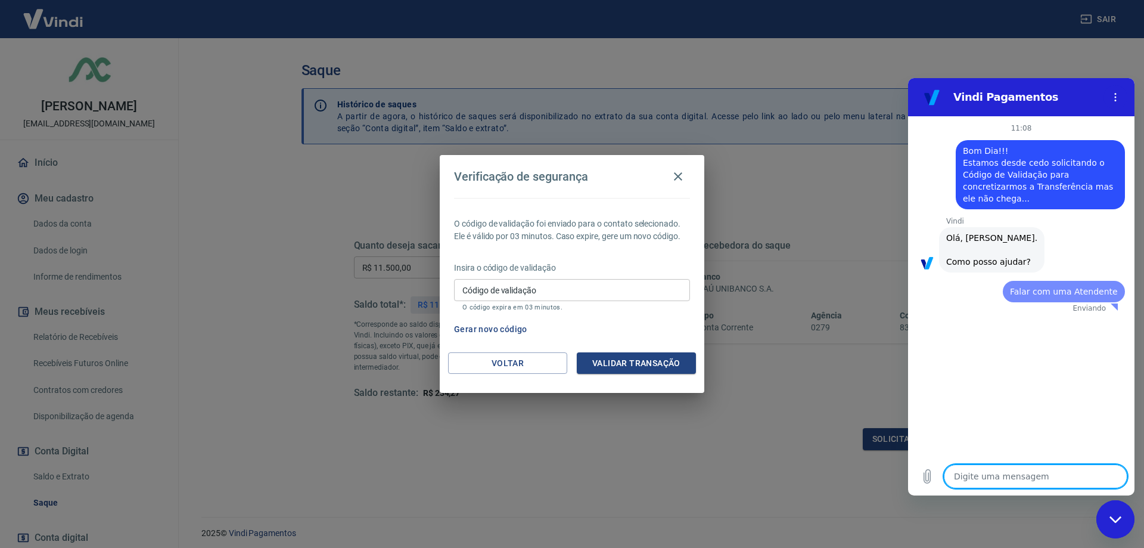
scroll to position [0, 0]
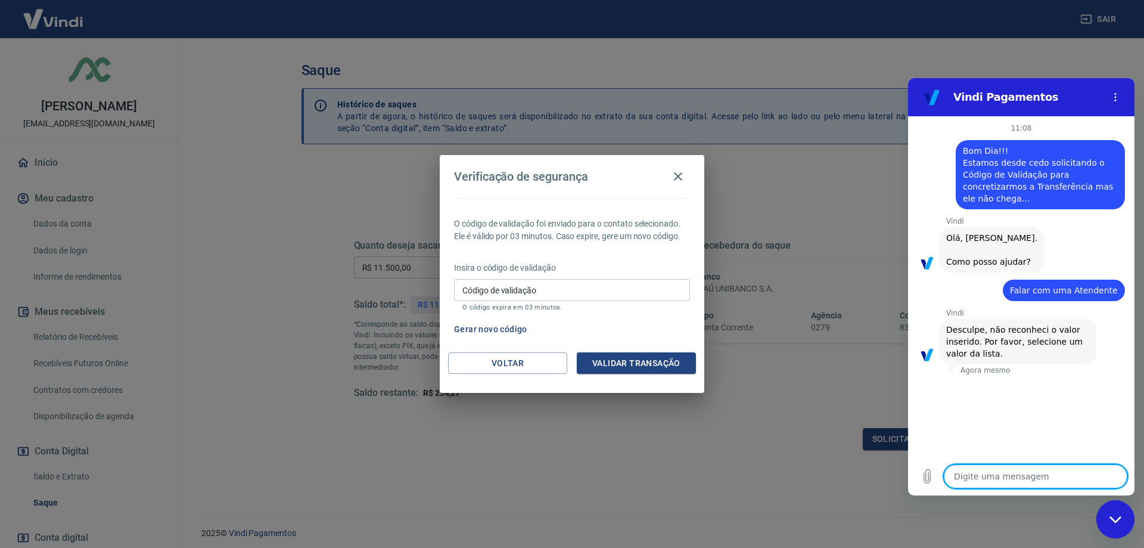
click at [994, 476] on textarea at bounding box center [1036, 476] width 184 height 24
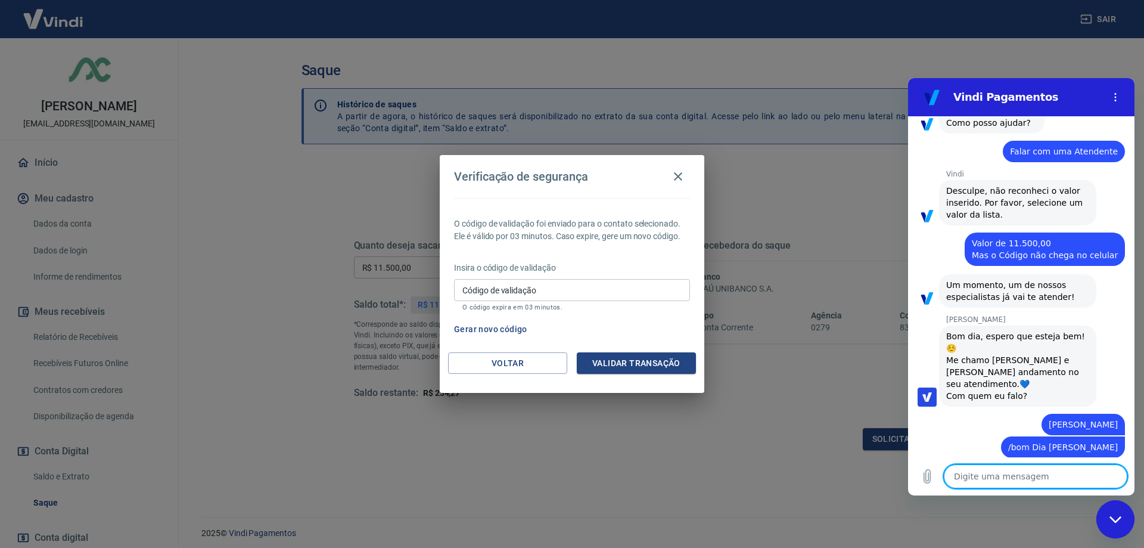
scroll to position [141, 0]
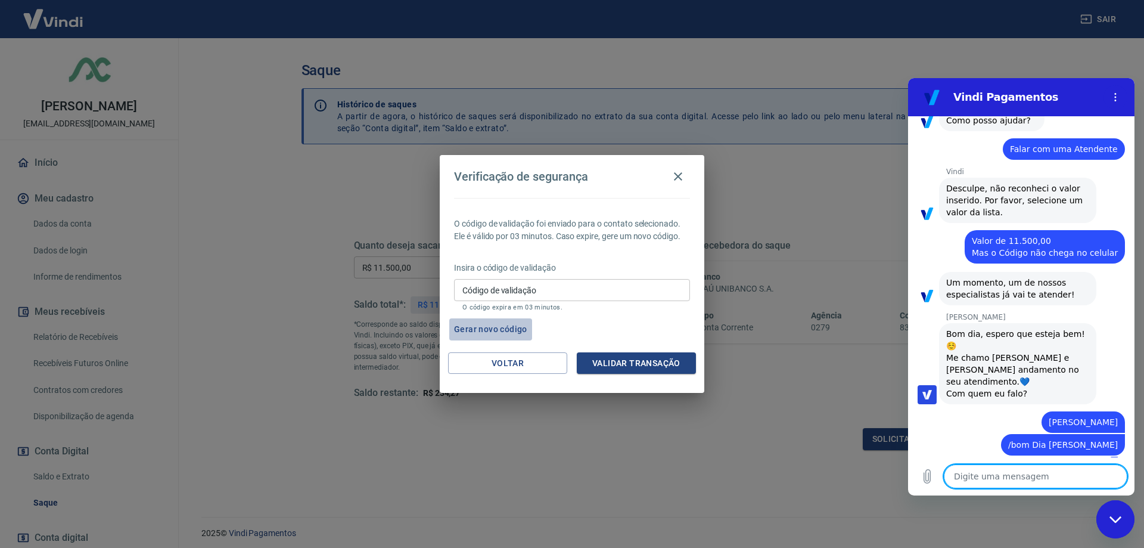
click at [498, 327] on button "Gerar novo código" at bounding box center [490, 329] width 83 height 22
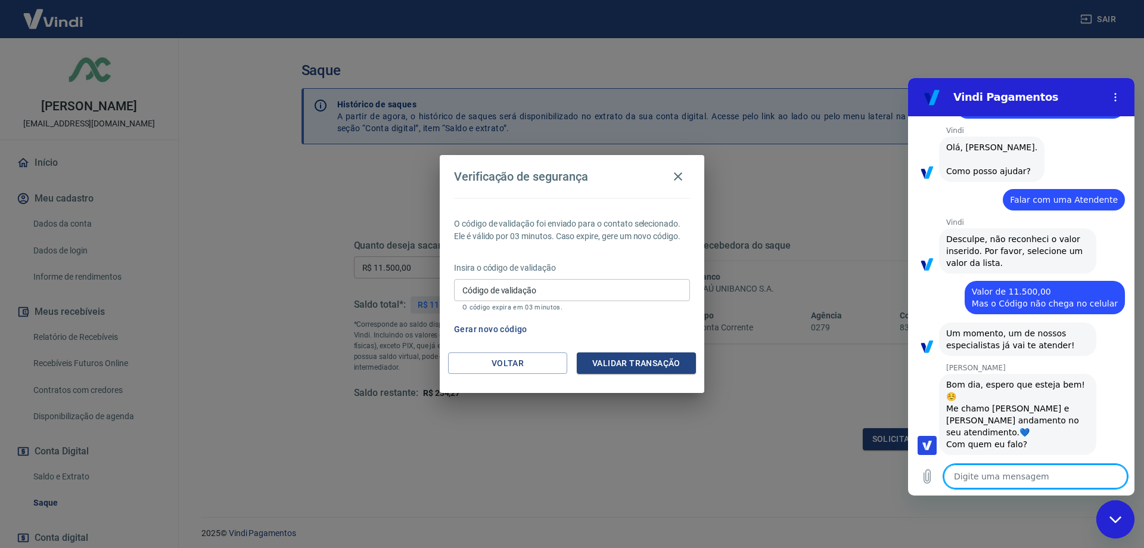
scroll to position [0, 0]
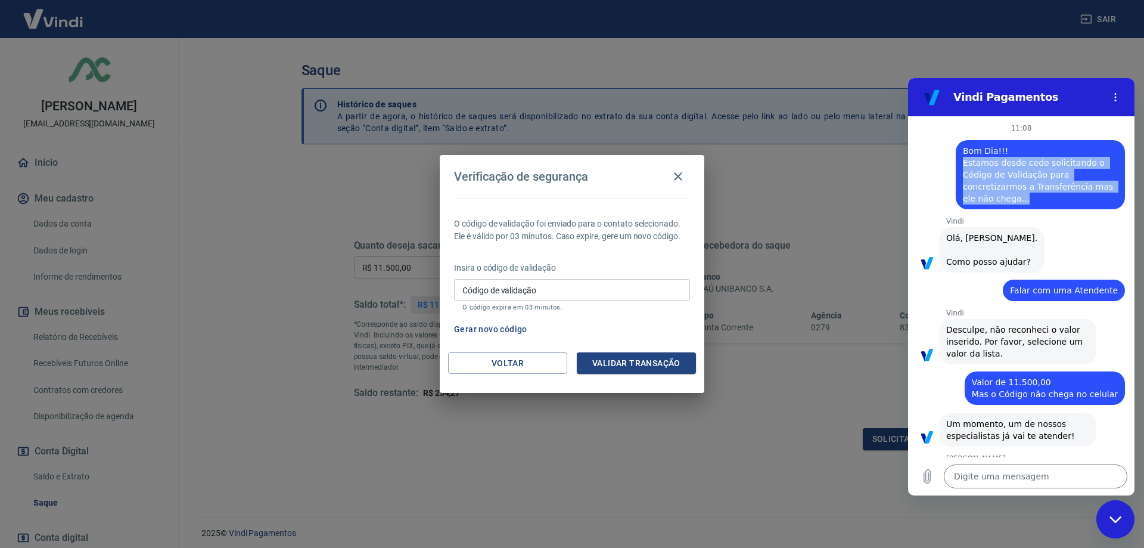
drag, startPoint x: 1013, startPoint y: 199, endPoint x: 955, endPoint y: 162, distance: 69.1
click at [955, 162] on div "diz: Bom Dia!!! Estamos desde cedo solicitando o Código de Validação para concr…" at bounding box center [1016, 171] width 217 height 76
copy span "Estamos desde cedo solicitando o Código de Validação para concretizarmos a Tran…"
click at [990, 472] on textarea at bounding box center [1036, 476] width 184 height 24
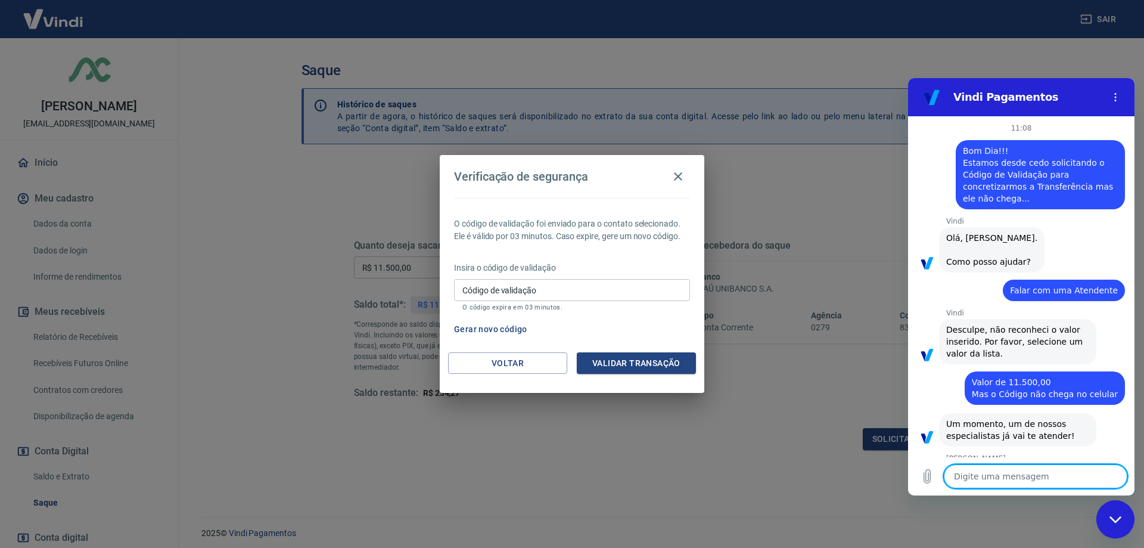
paste textarea "Estamos desde cedo solicitando o Código de Validação para concretizarmos a Tran…"
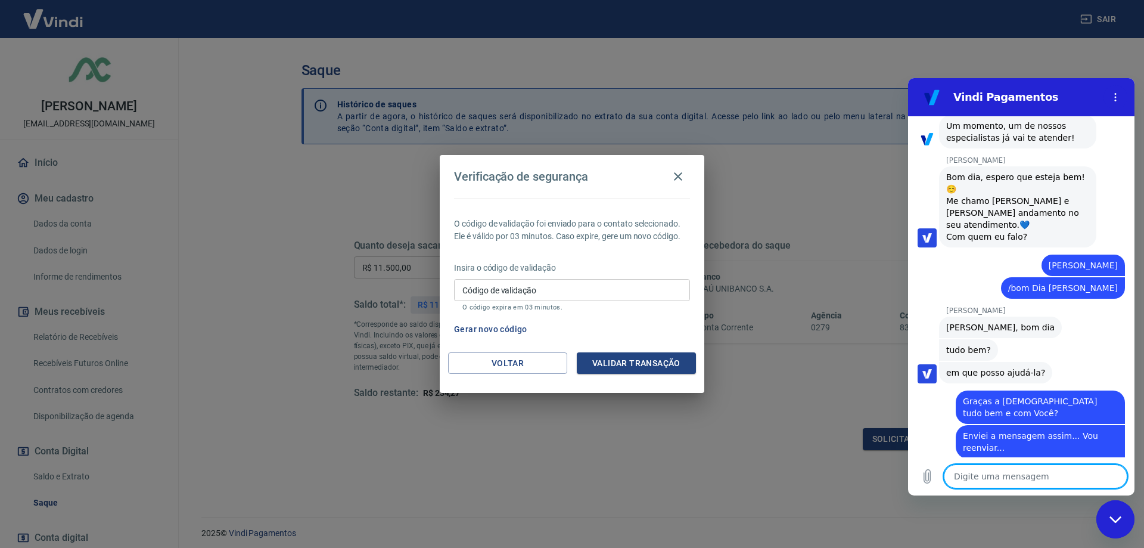
scroll to position [348, 0]
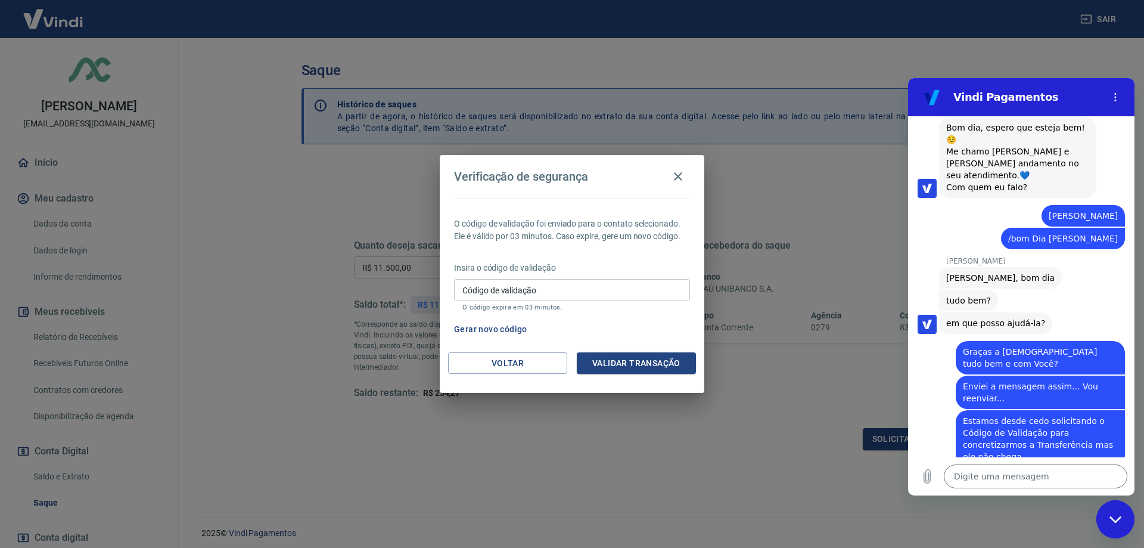
click at [554, 284] on input "Código de validação" at bounding box center [572, 290] width 236 height 22
click at [725, 461] on div "Verificação de segurança O código de validação foi enviado para o contato selec…" at bounding box center [572, 274] width 1144 height 548
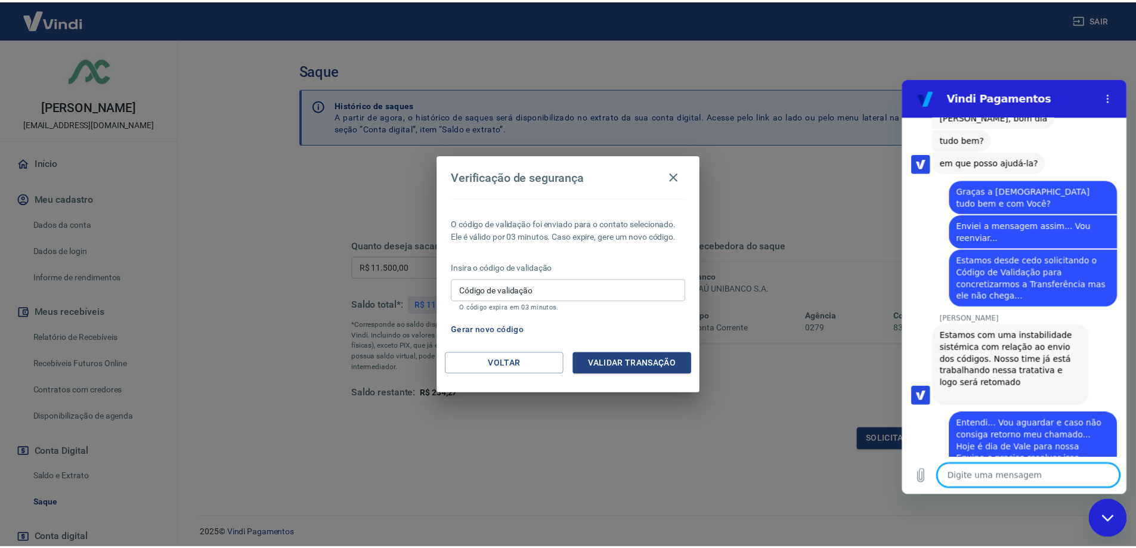
scroll to position [511, 0]
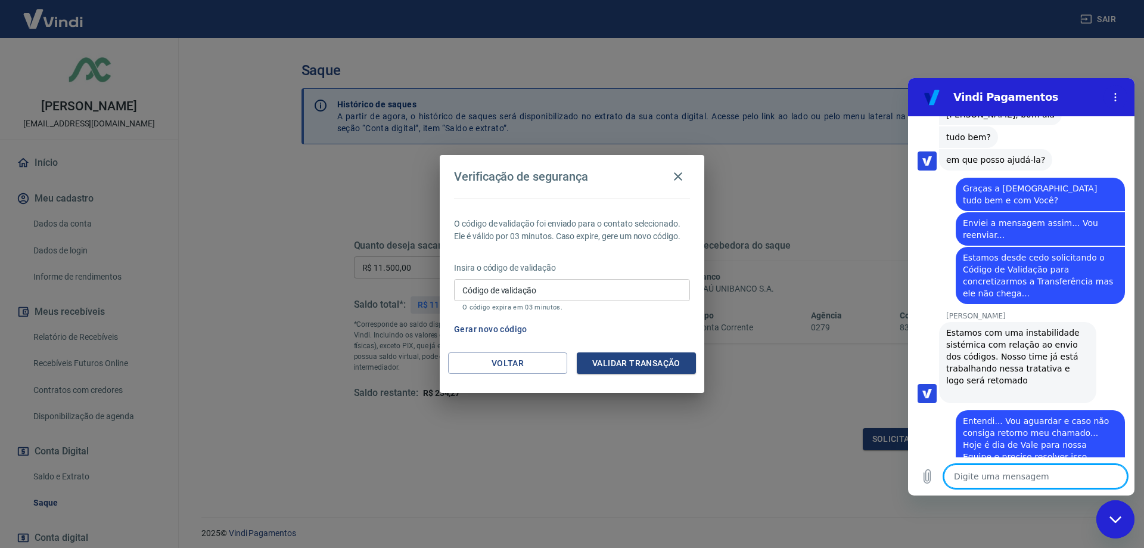
click at [532, 296] on div "Código de validação Código de validação O código expira em 03 minutos." at bounding box center [572, 295] width 236 height 32
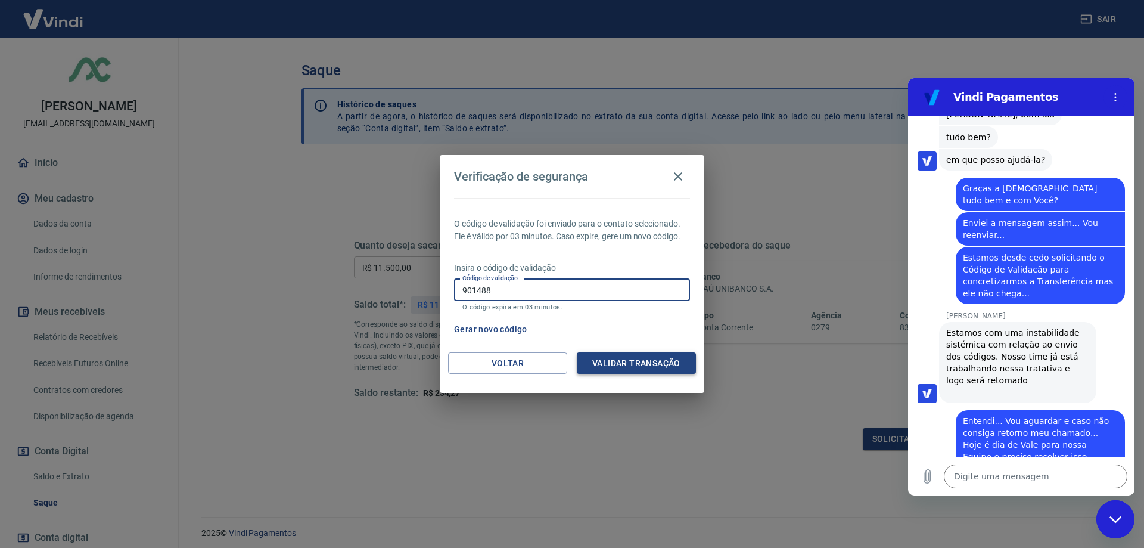
click at [656, 364] on button "Validar transação" at bounding box center [636, 363] width 119 height 22
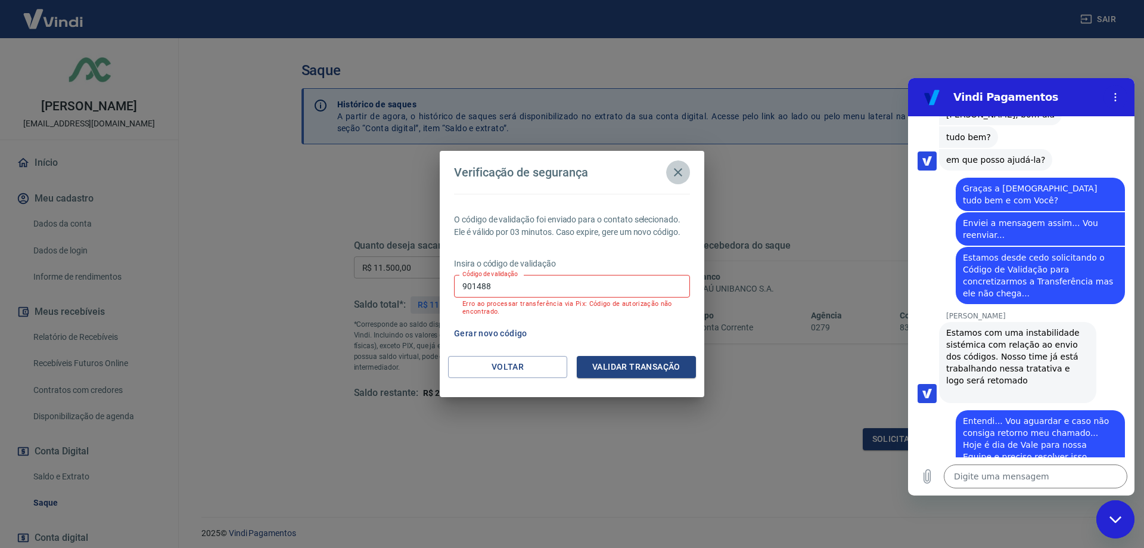
click at [678, 171] on icon "button" at bounding box center [678, 172] width 14 height 14
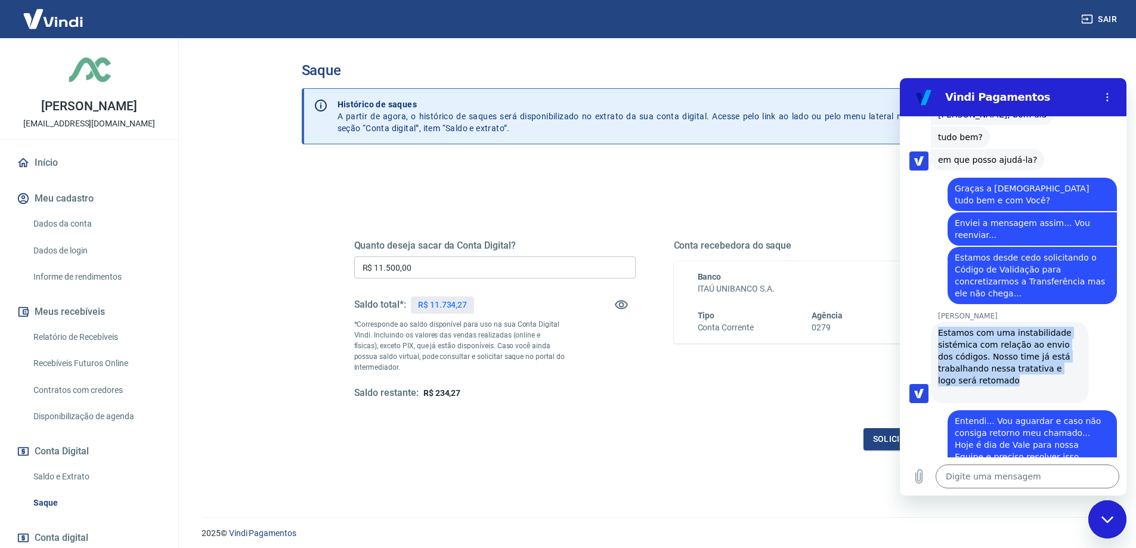
drag, startPoint x: 996, startPoint y: 356, endPoint x: 933, endPoint y: 307, distance: 79.8
click at [933, 322] on div "[PERSON_NAME] diz: Estamos com uma instabilidade sistémica com relação ao envio…" at bounding box center [1008, 362] width 157 height 81
copy p "Estamos com uma instabilidade sistémica com relação ao envio dos códigos. Nosso…"
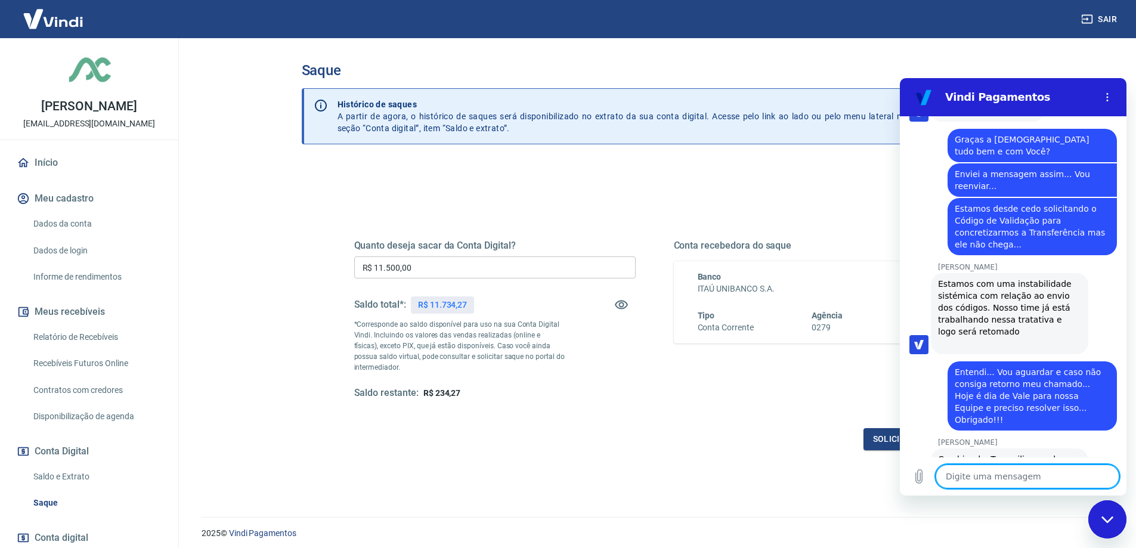
scroll to position [562, 0]
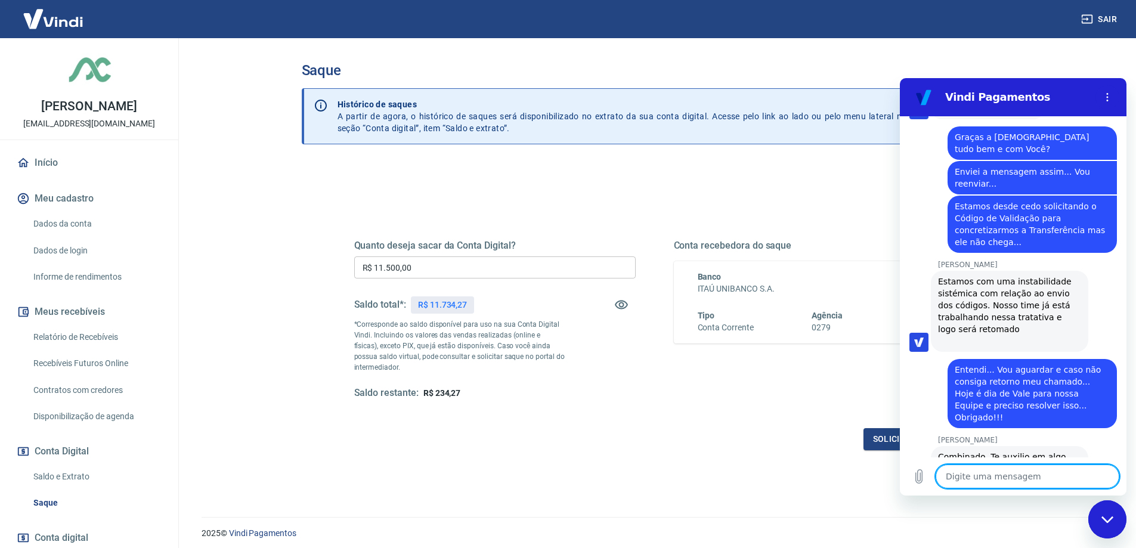
drag, startPoint x: 1051, startPoint y: 410, endPoint x: 950, endPoint y: 341, distance: 122.8
click at [950, 359] on div "diz: Entendi... Vou aguardar e caso não consiga retorno meu chamado... Hoje é d…" at bounding box center [1031, 393] width 169 height 69
click at [1051, 380] on span "Entendi... Vou aguardar e caso não consiga retorno meu chamado... Hoje é dia de…" at bounding box center [1031, 394] width 155 height 60
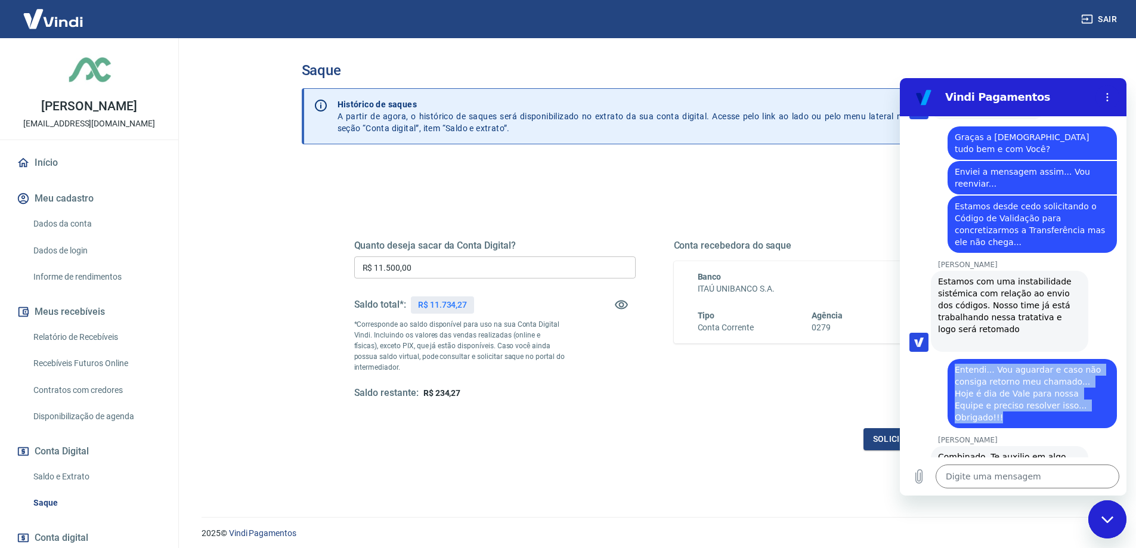
drag, startPoint x: 1053, startPoint y: 380, endPoint x: 951, endPoint y: 343, distance: 108.2
click at [951, 359] on div "diz: Entendi... Vou aguardar e caso não consiga retorno meu chamado... Hoje é d…" at bounding box center [1031, 393] width 169 height 69
copy span "Entendi... Vou aguardar e caso não consiga retorno meu chamado... Hoje é dia de…"
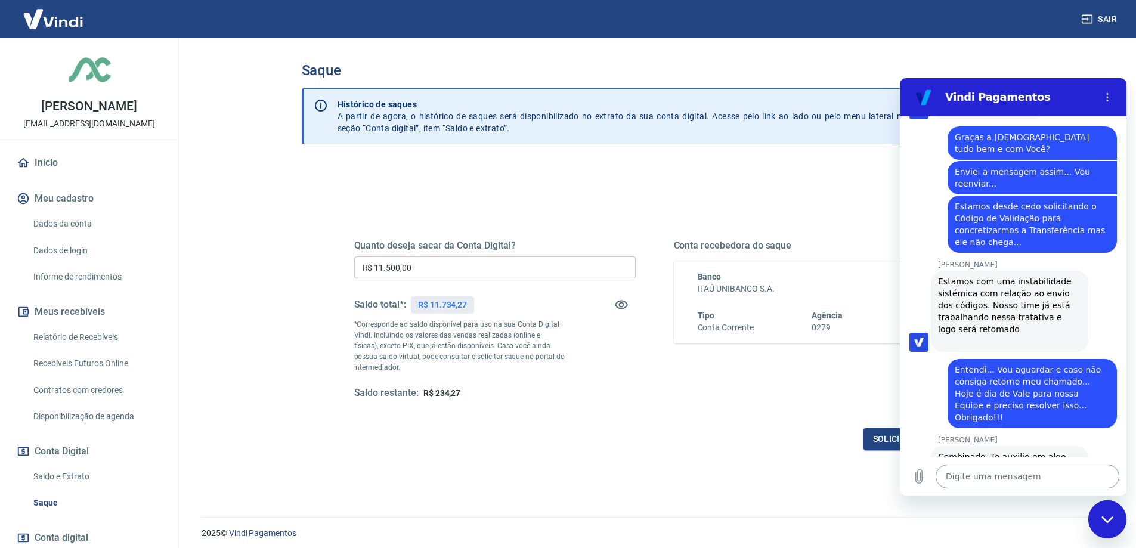
click at [959, 485] on textarea at bounding box center [1027, 476] width 184 height 24
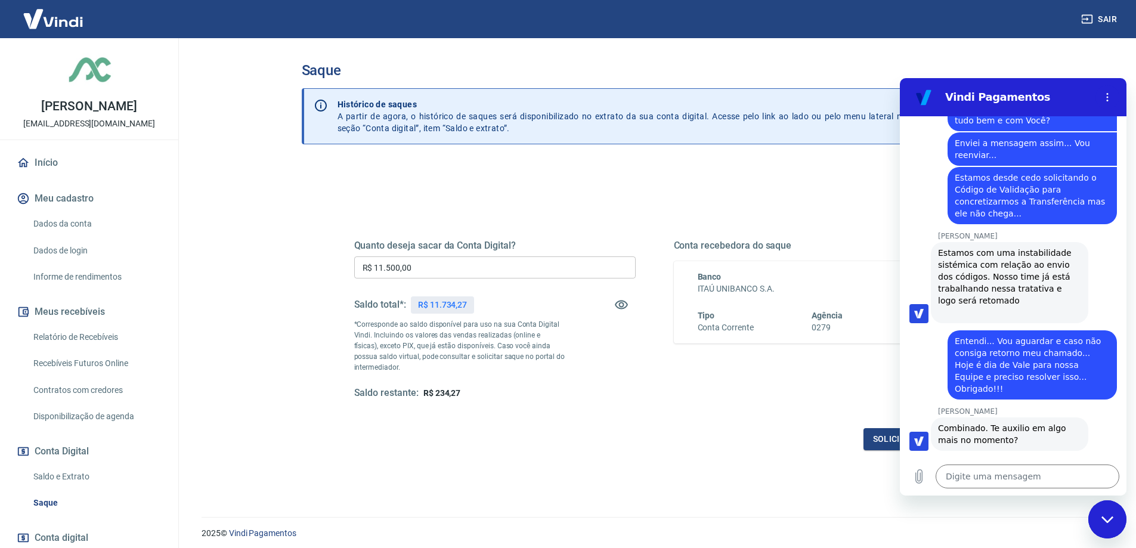
scroll to position [755, 0]
